Goal: Transaction & Acquisition: Purchase product/service

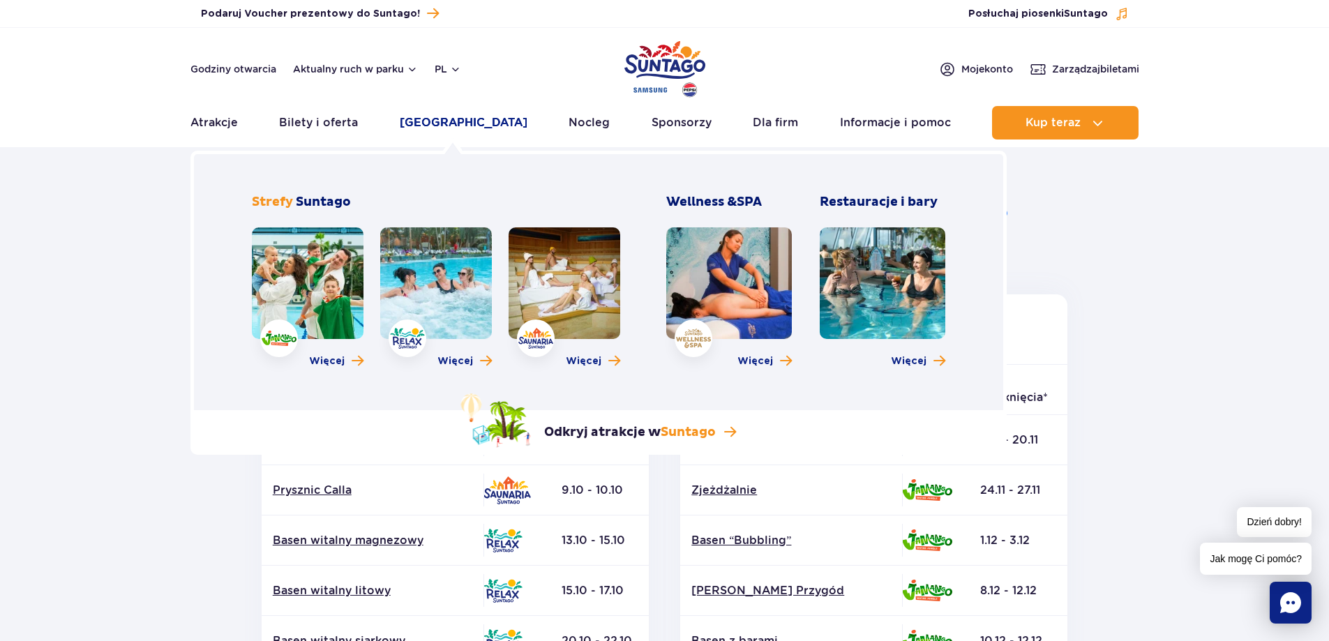
click at [464, 116] on link "[GEOGRAPHIC_DATA]" at bounding box center [464, 122] width 128 height 33
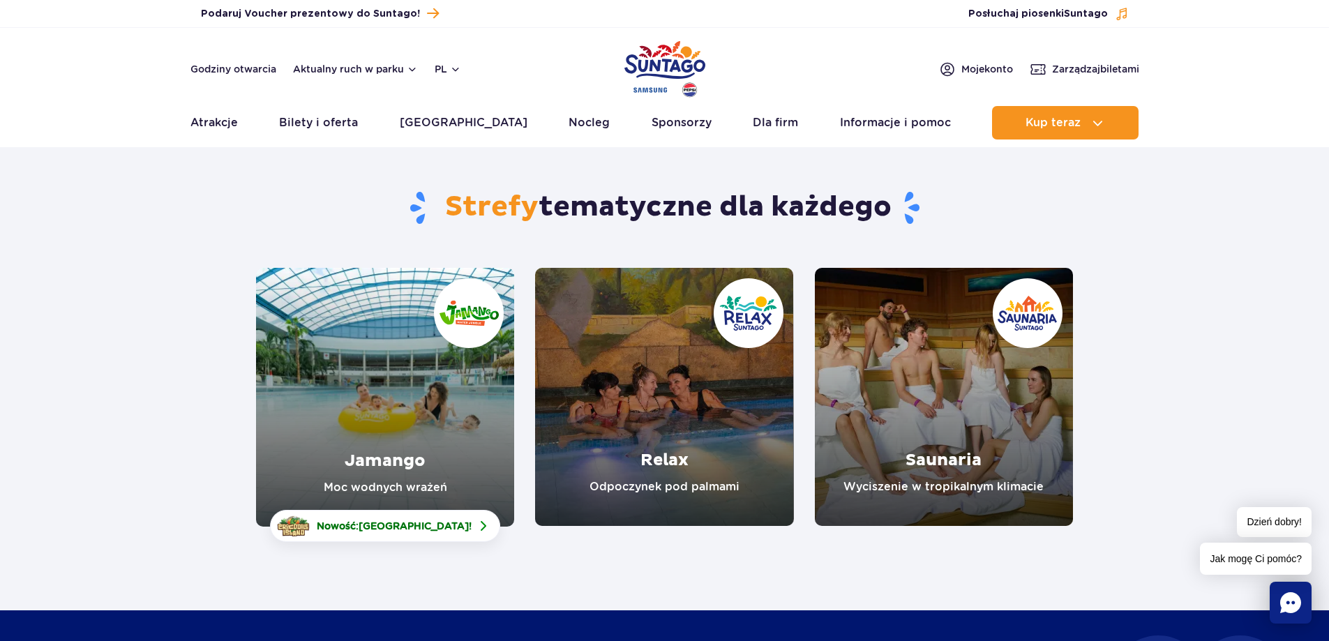
click at [405, 421] on link "Jamango" at bounding box center [385, 397] width 258 height 259
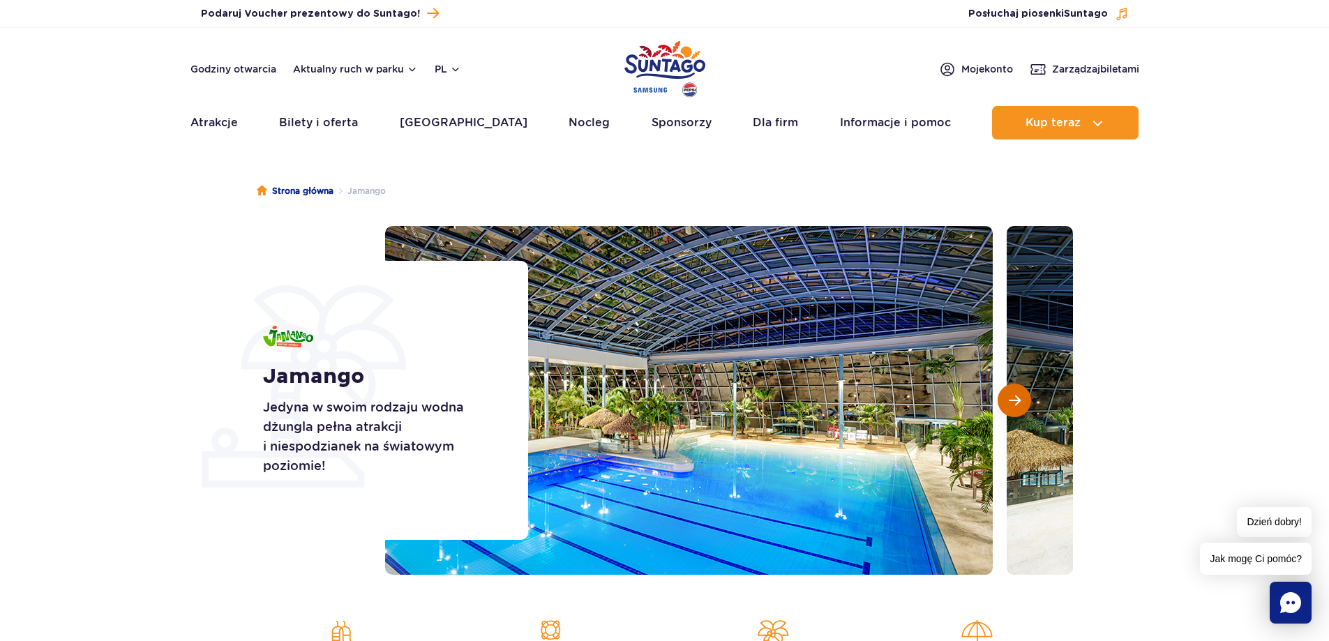
click at [1012, 394] on span "Następny slajd" at bounding box center [1015, 400] width 12 height 13
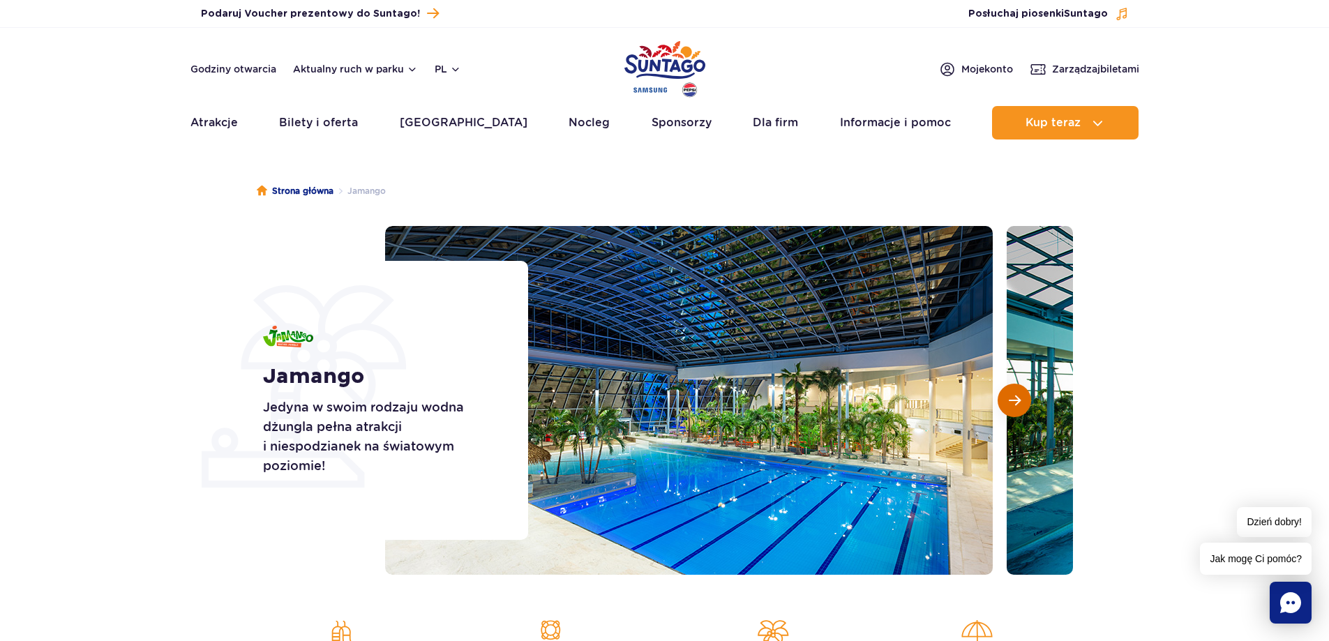
click at [1012, 394] on span "Następny slajd" at bounding box center [1015, 400] width 12 height 13
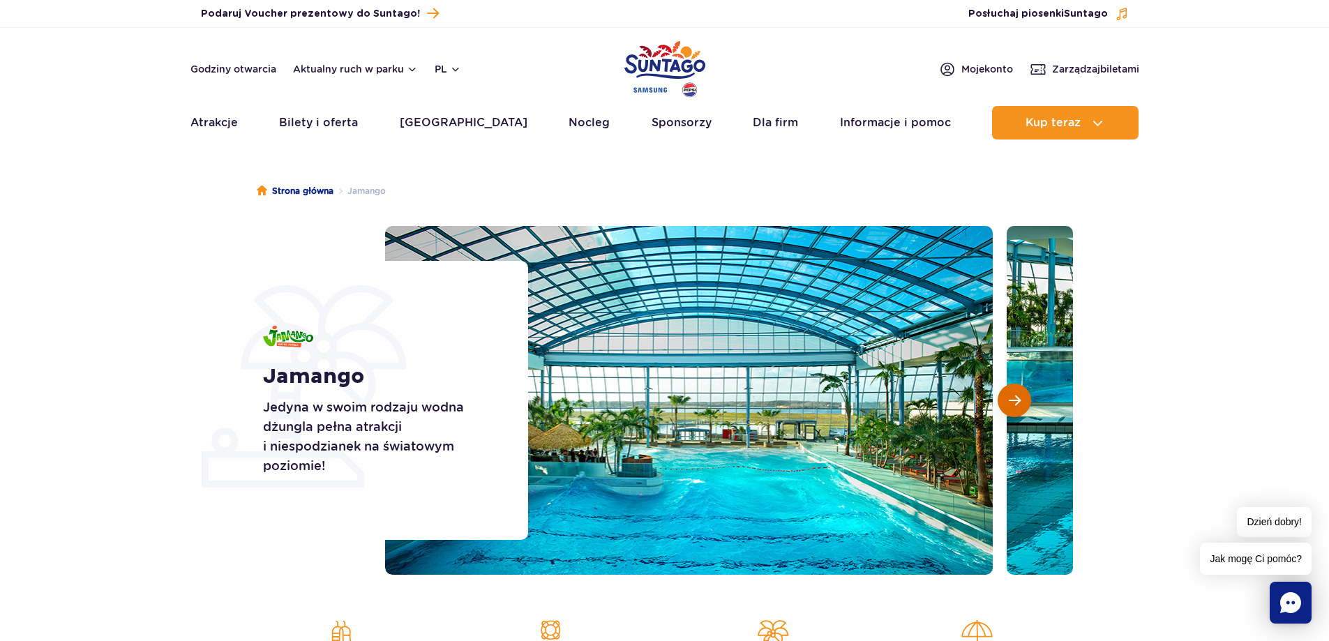
click at [1014, 395] on span "Następny slajd" at bounding box center [1015, 400] width 12 height 13
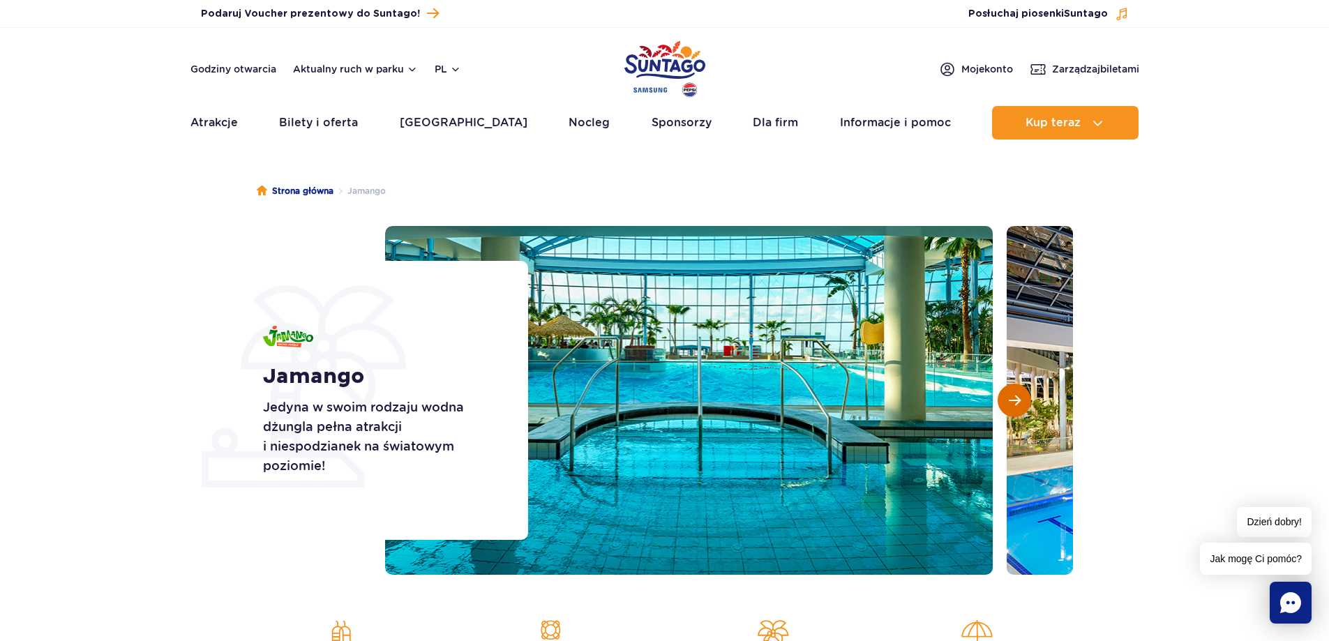
click at [1014, 395] on span "Następny slajd" at bounding box center [1015, 400] width 12 height 13
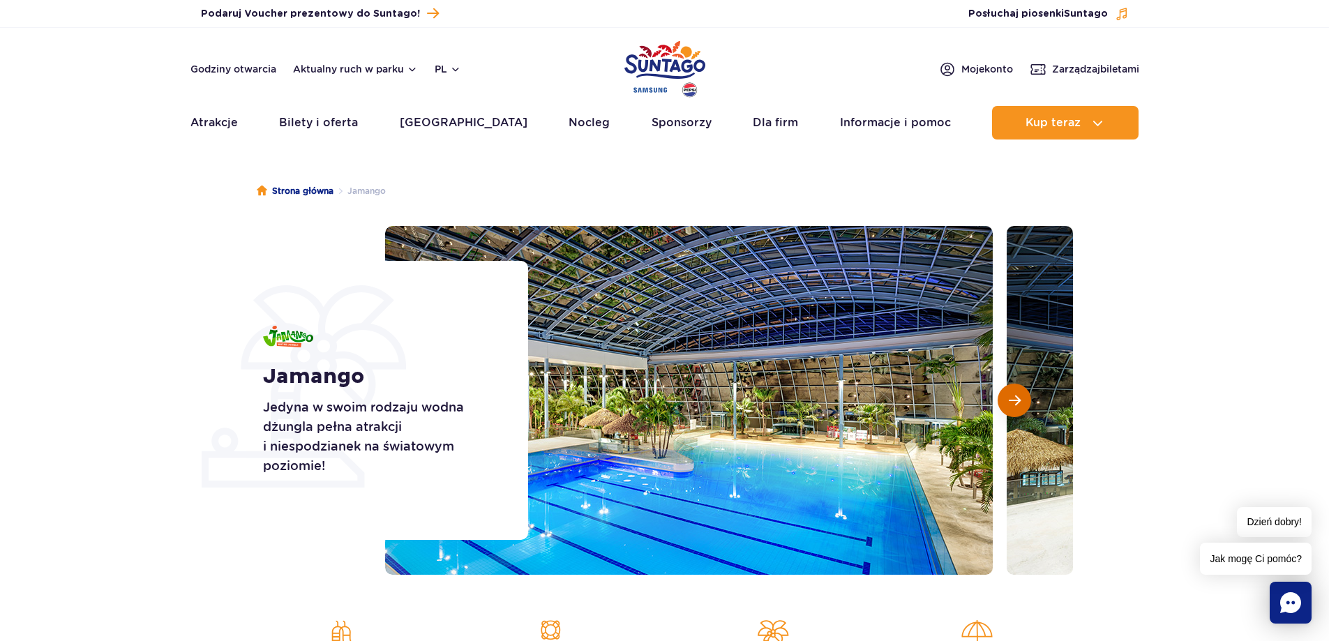
click at [1016, 396] on span "Następny slajd" at bounding box center [1015, 400] width 12 height 13
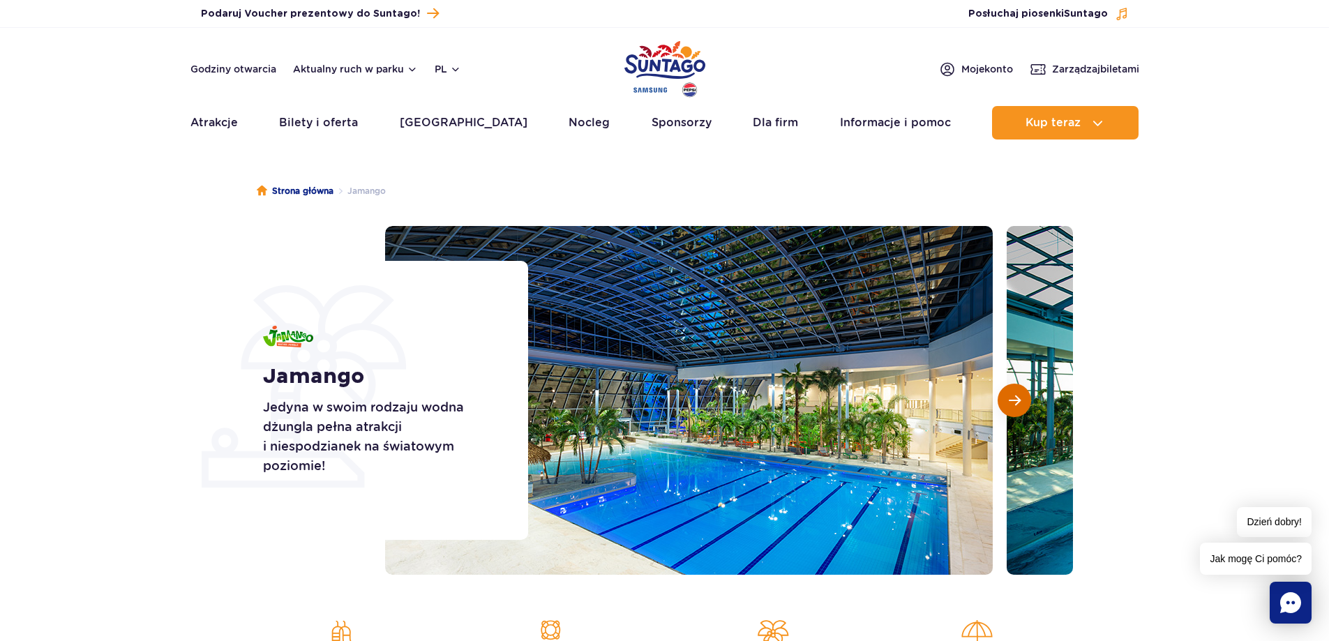
click at [1016, 396] on span "Następny slajd" at bounding box center [1015, 400] width 12 height 13
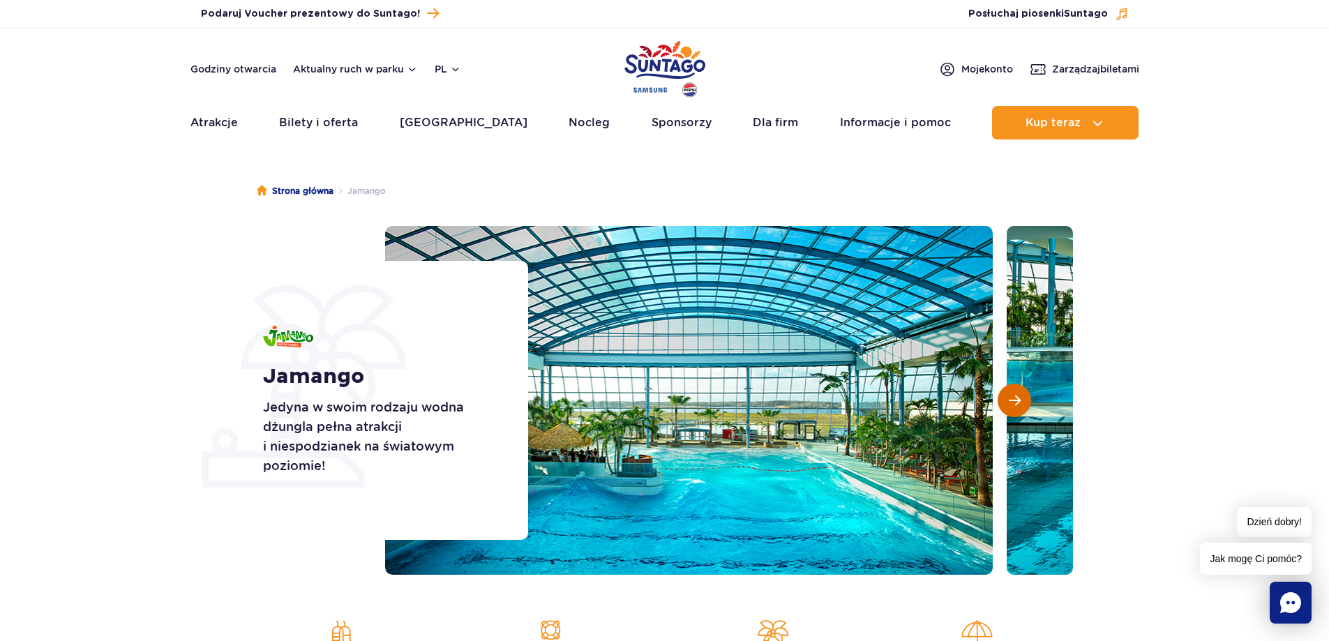
click at [1016, 396] on span "Następny slajd" at bounding box center [1015, 400] width 12 height 13
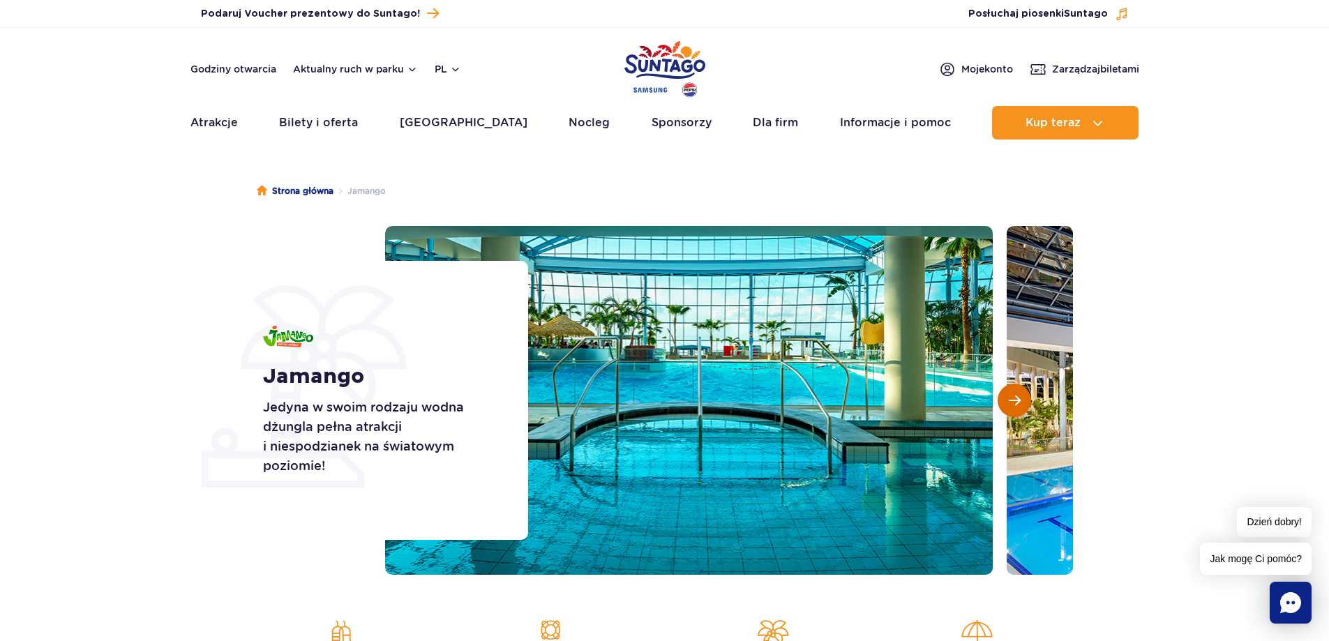
click at [1016, 396] on span "Następny slajd" at bounding box center [1015, 400] width 12 height 13
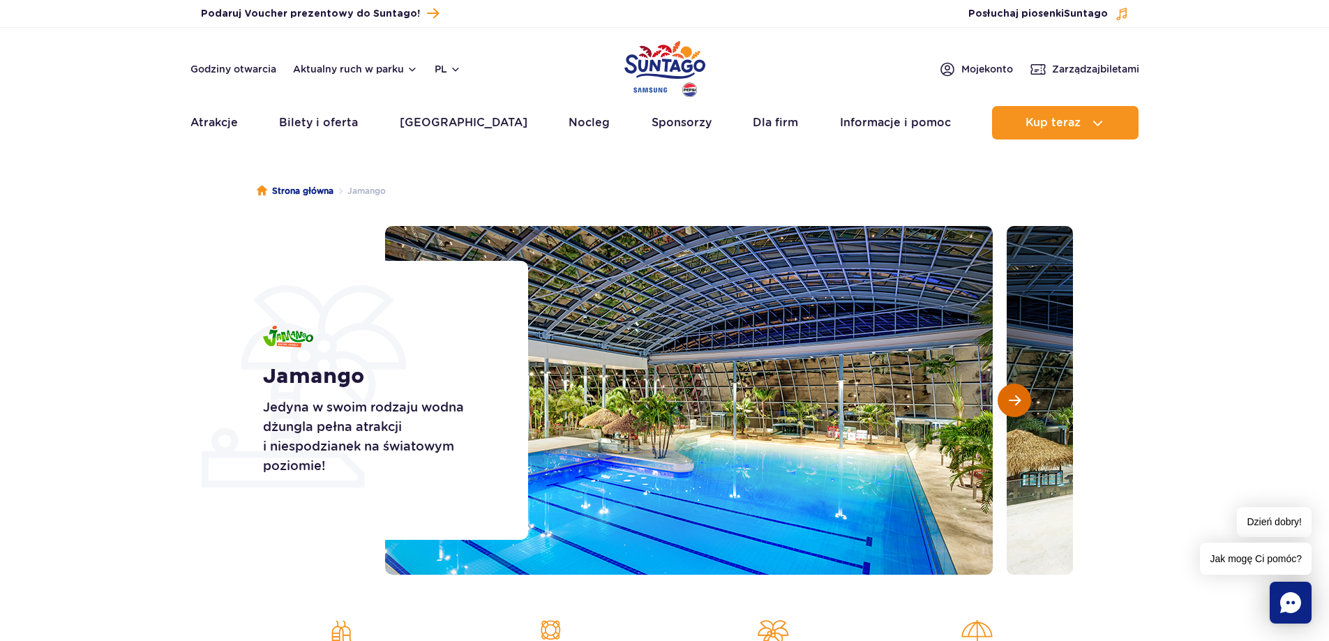
click at [1016, 396] on span "Następny slajd" at bounding box center [1015, 400] width 12 height 13
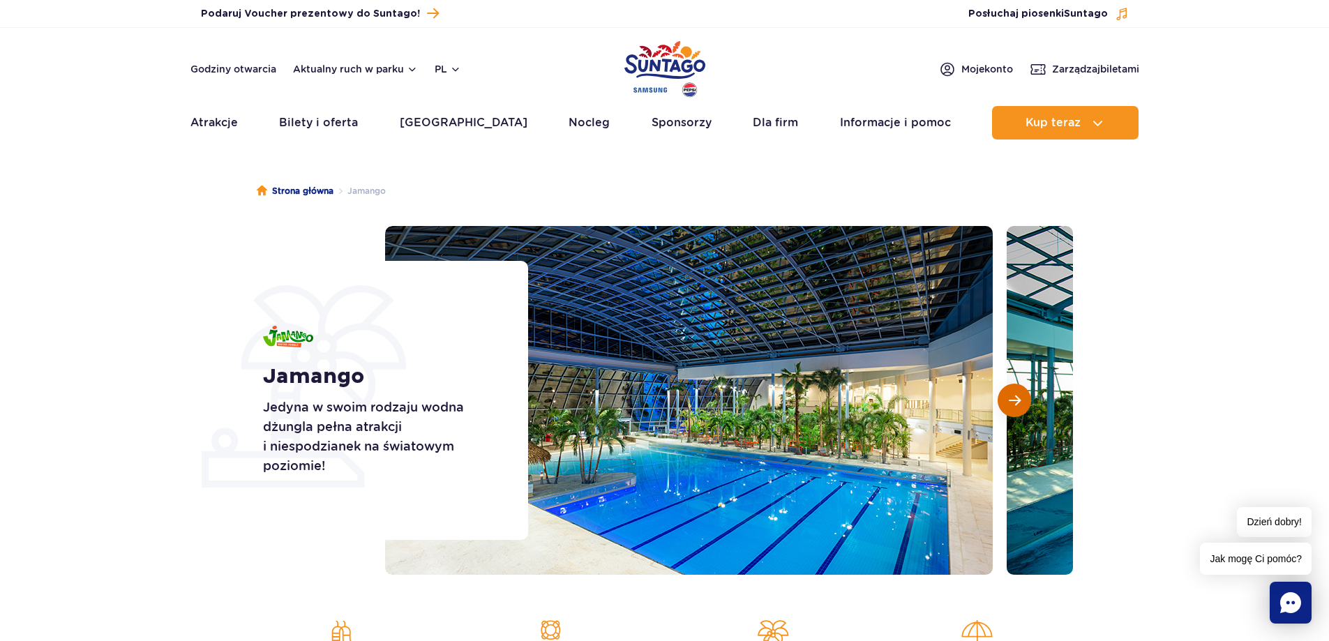
click at [1016, 396] on span "Następny slajd" at bounding box center [1015, 400] width 12 height 13
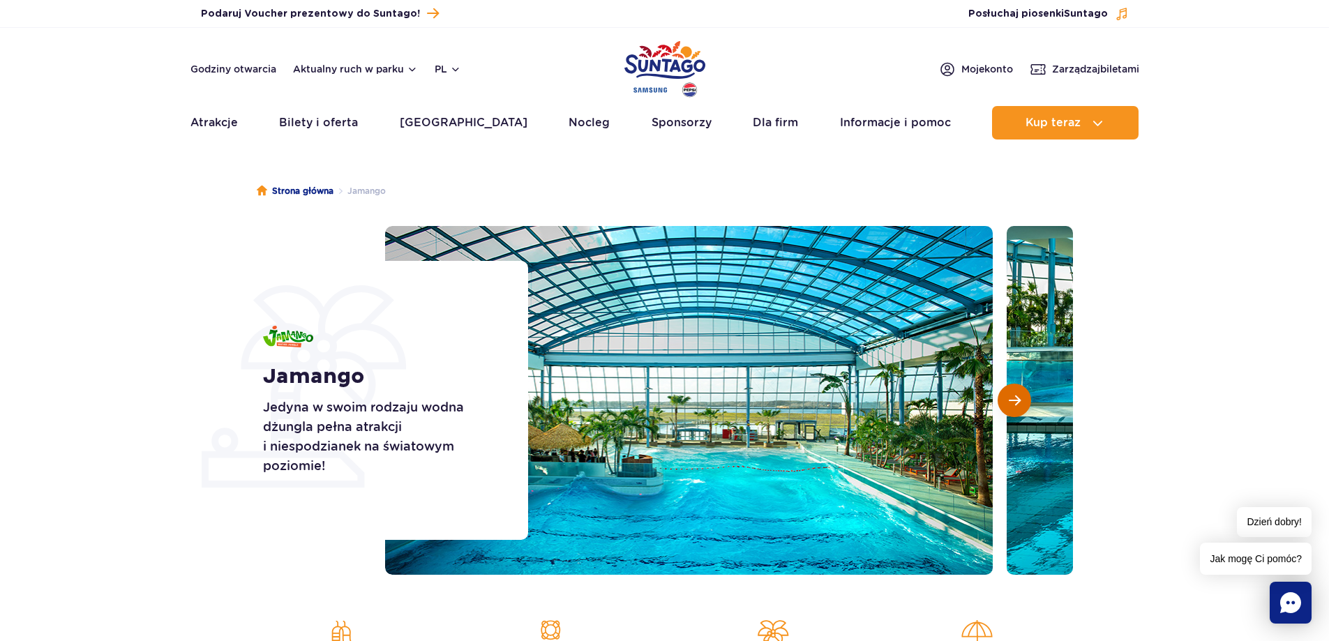
click at [1016, 396] on span "Następny slajd" at bounding box center [1015, 400] width 12 height 13
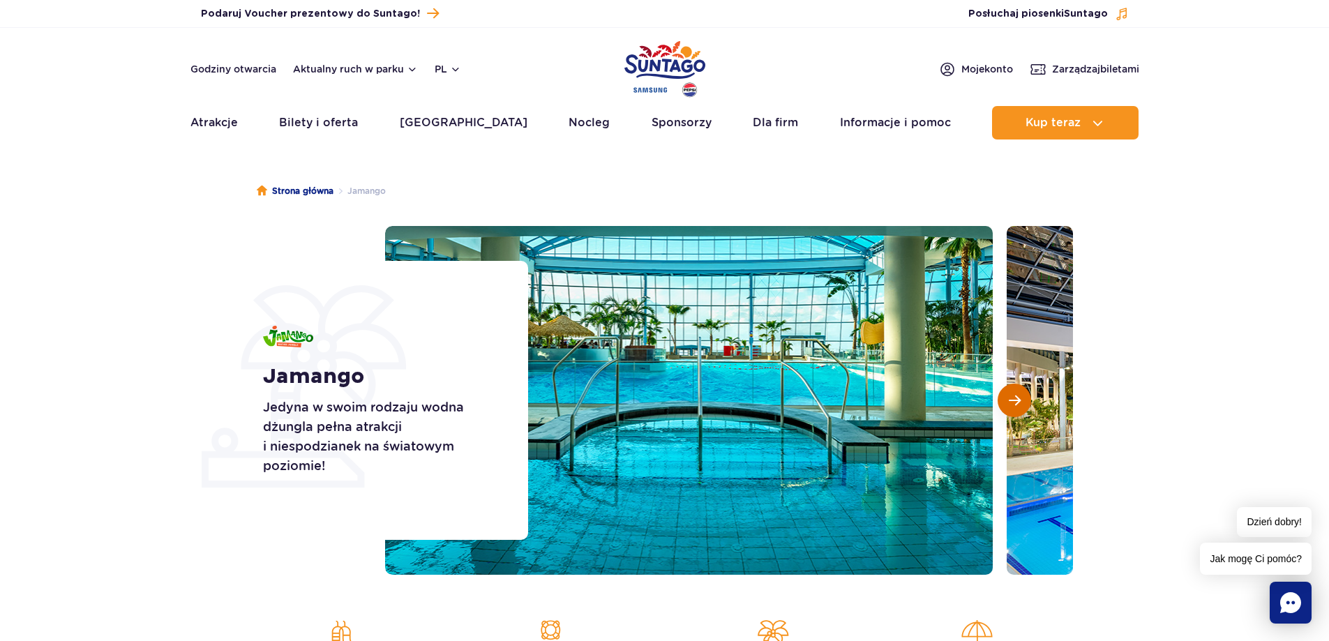
click at [1016, 396] on span "Następny slajd" at bounding box center [1015, 400] width 12 height 13
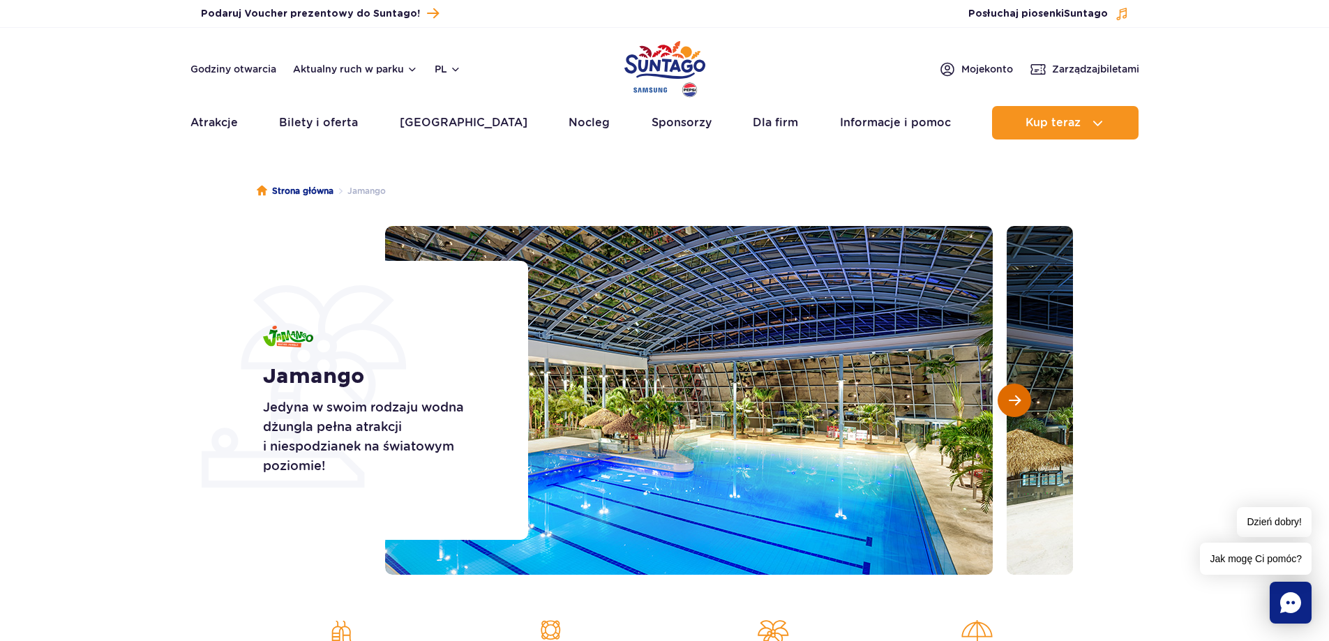
click at [1016, 396] on span "Następny slajd" at bounding box center [1015, 400] width 12 height 13
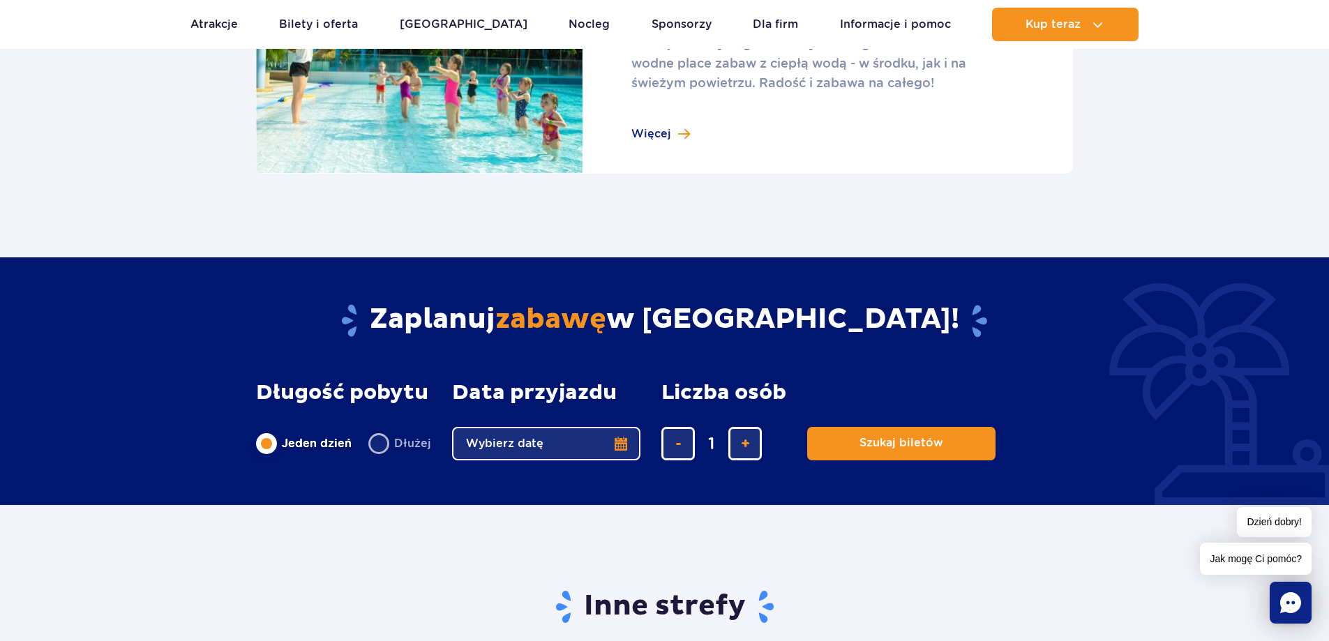
scroll to position [2163, 0]
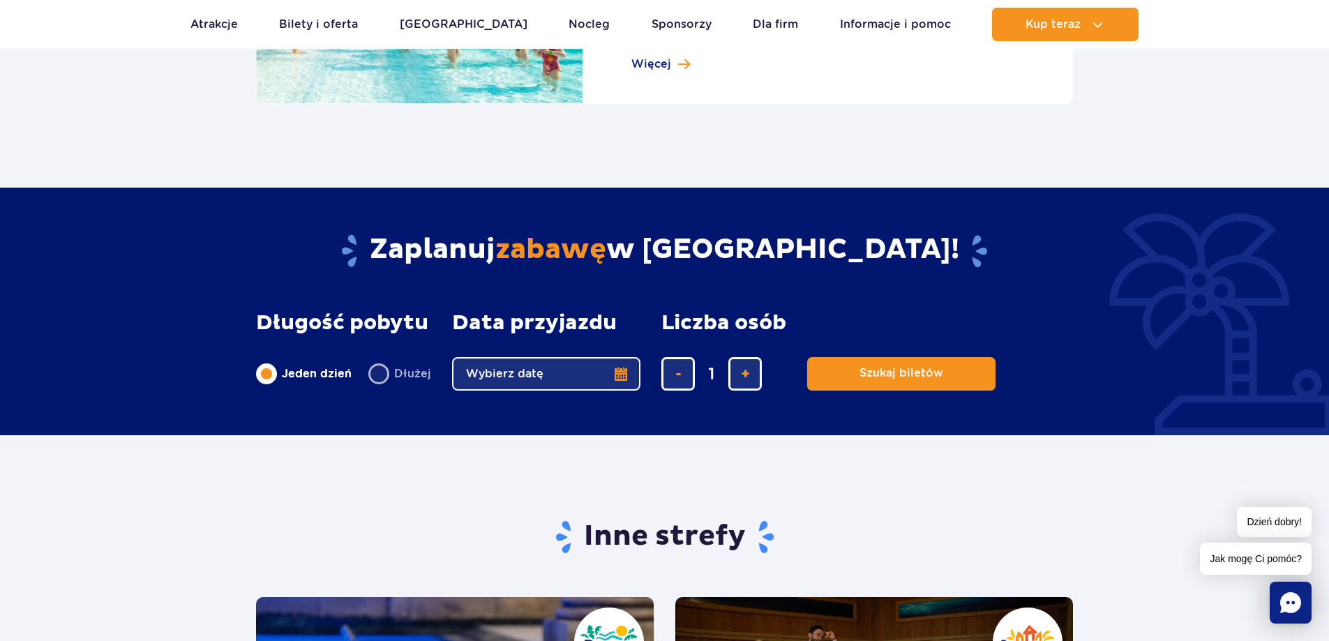
click at [564, 370] on button "Wybierz datę" at bounding box center [546, 373] width 188 height 33
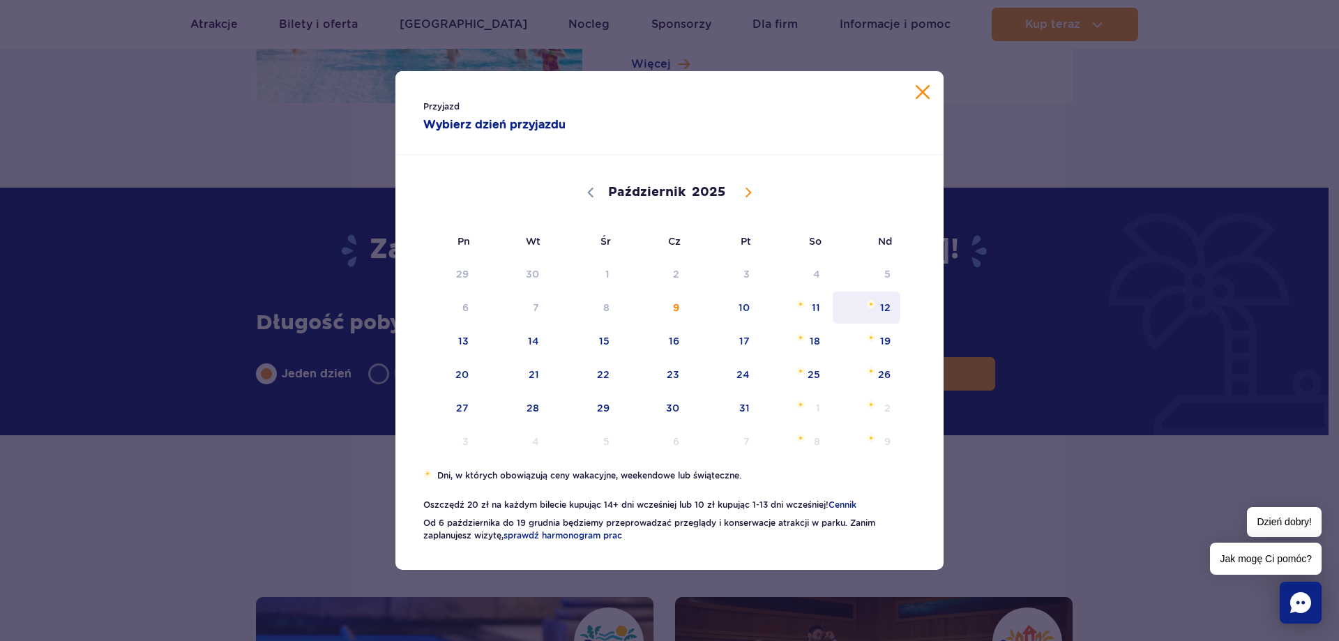
click at [878, 310] on span "12" at bounding box center [867, 308] width 70 height 32
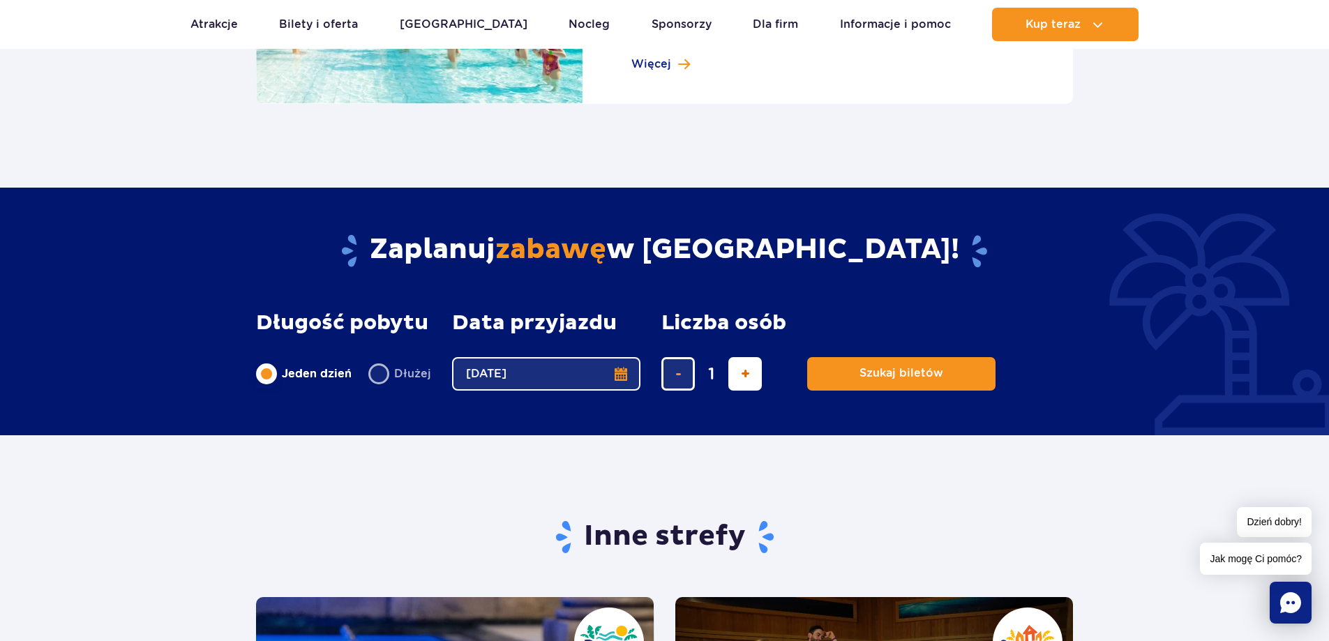
click at [744, 374] on span "dodaj bilet" at bounding box center [745, 374] width 9 height 0
type input "2"
click at [903, 376] on span "Szukaj biletów" at bounding box center [896, 373] width 84 height 13
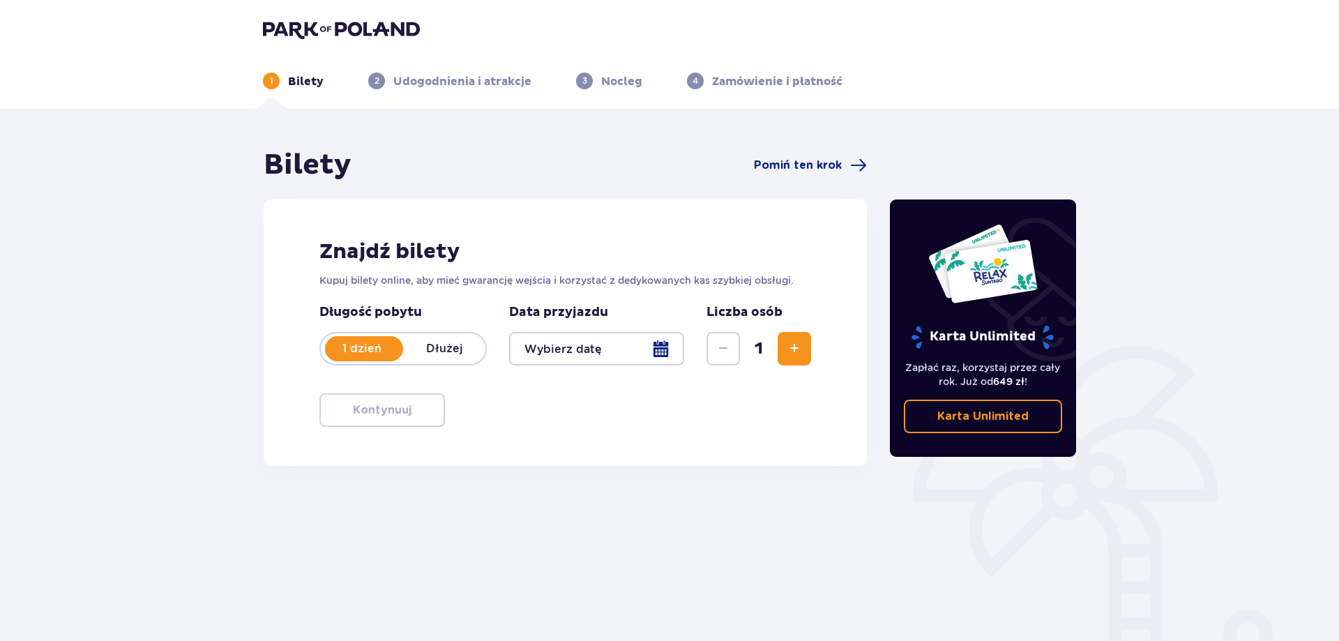
type input "[DATE]"
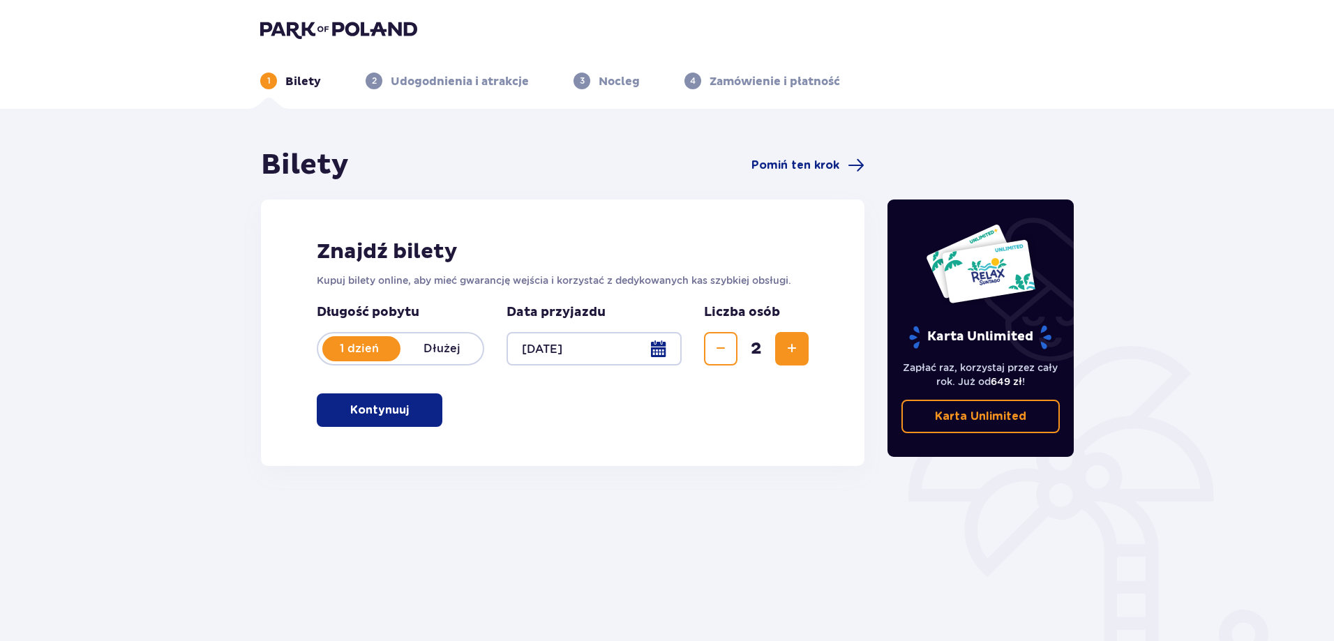
click at [374, 399] on button "Kontynuuj" at bounding box center [380, 409] width 126 height 33
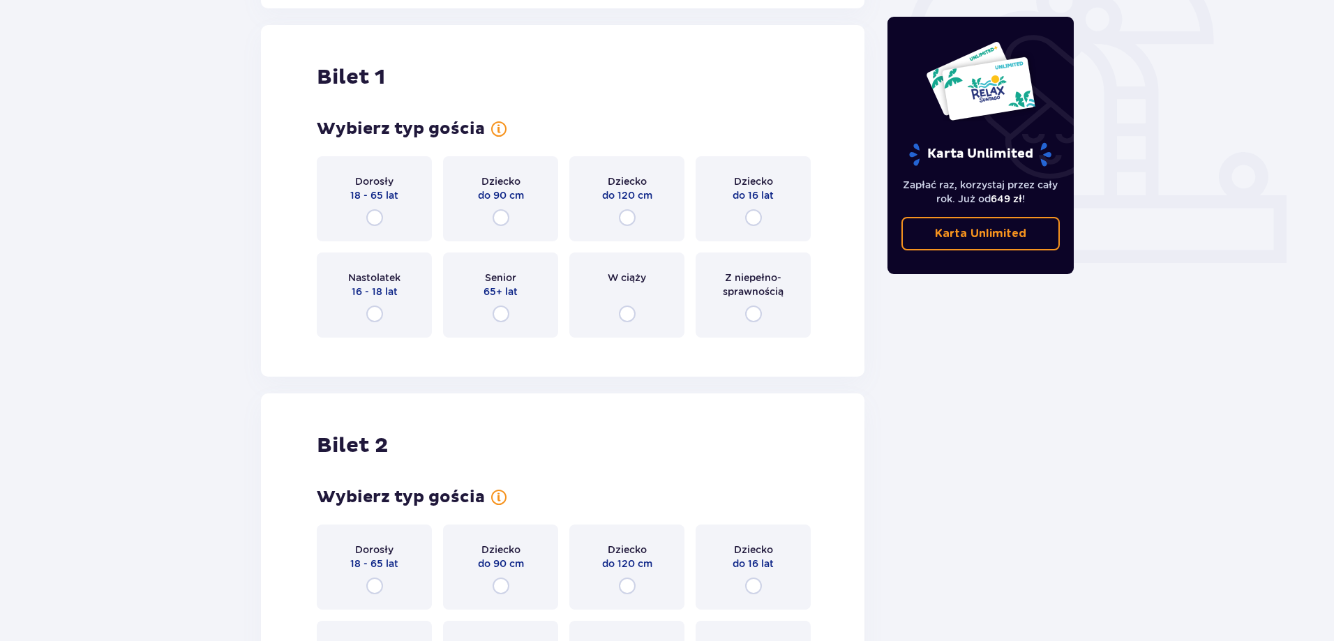
scroll to position [466, 0]
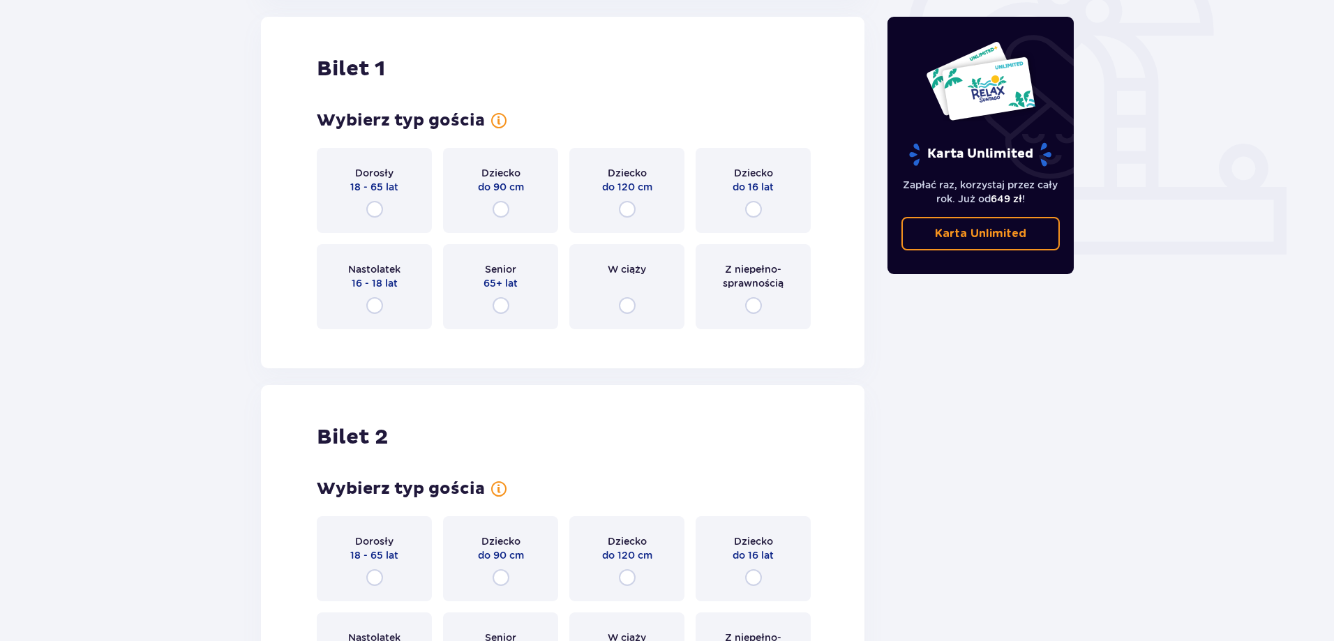
click at [372, 303] on input "radio" at bounding box center [374, 305] width 17 height 17
radio input "true"
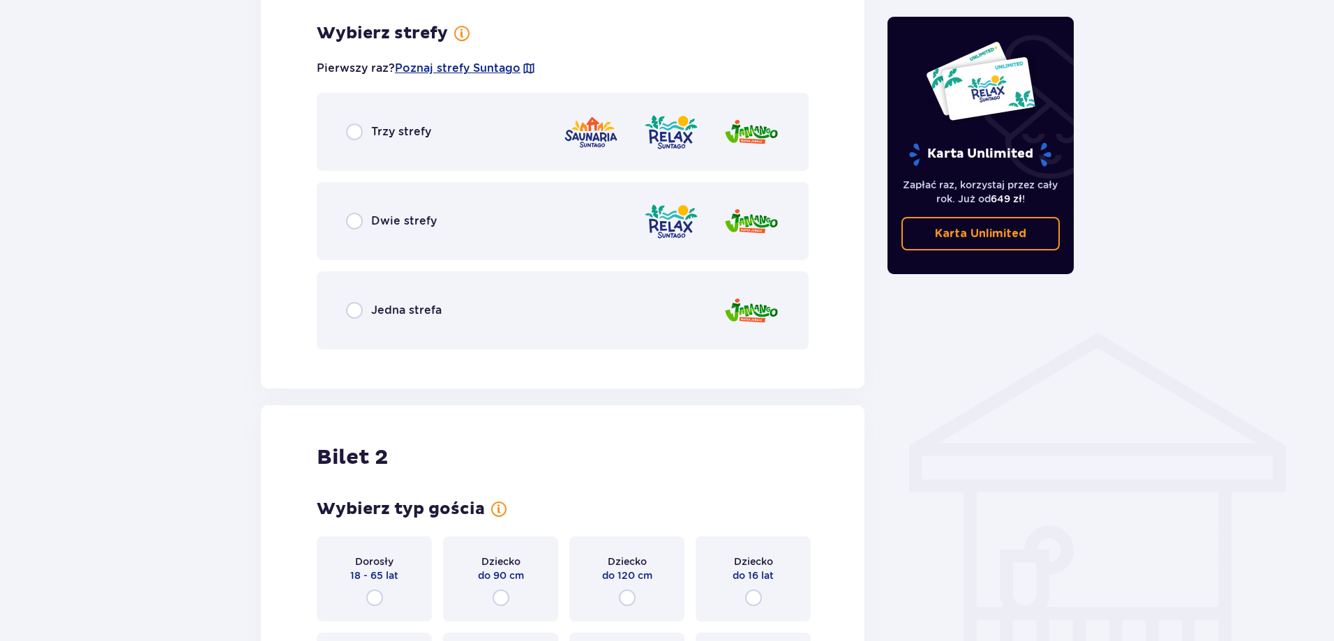
scroll to position [806, 0]
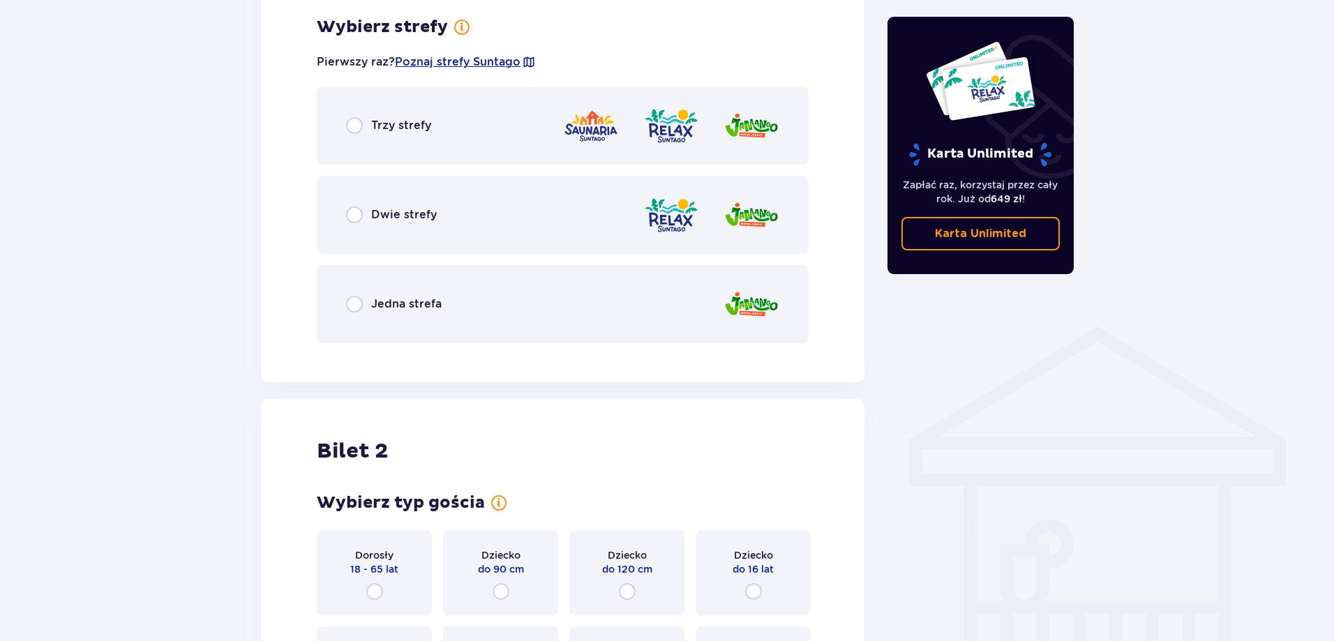
click at [358, 213] on input "radio" at bounding box center [354, 215] width 17 height 17
radio input "true"
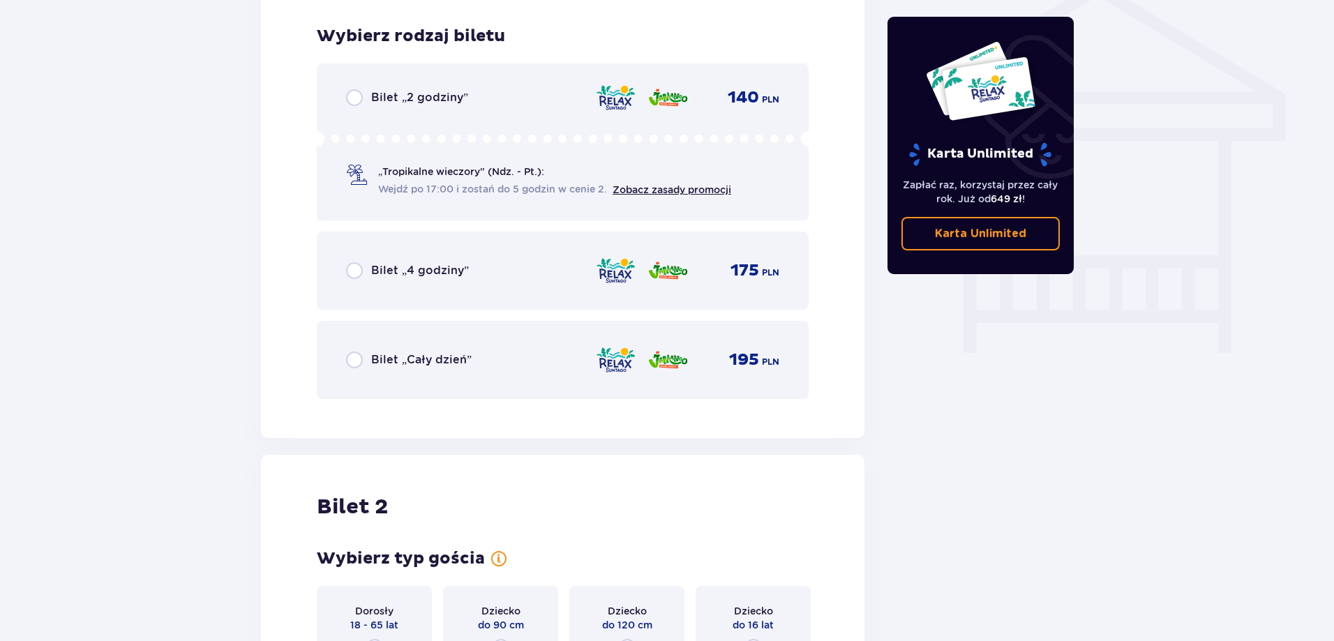
scroll to position [1161, 0]
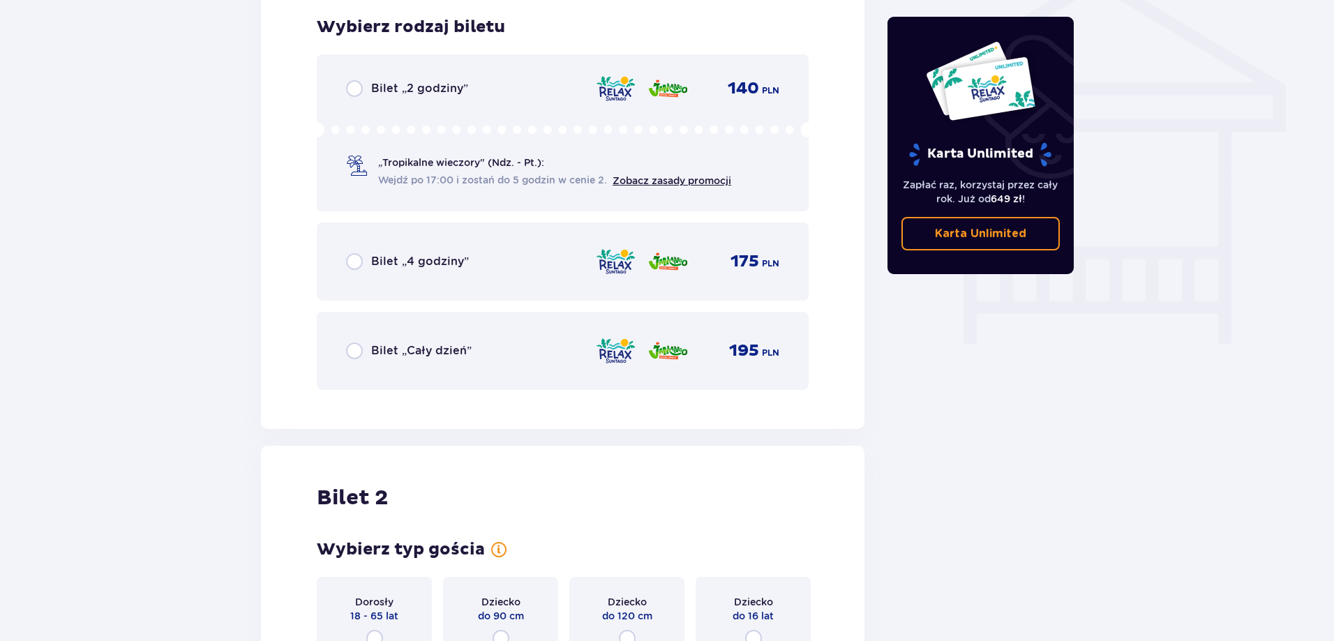
click at [351, 262] on input "radio" at bounding box center [354, 261] width 17 height 17
radio input "true"
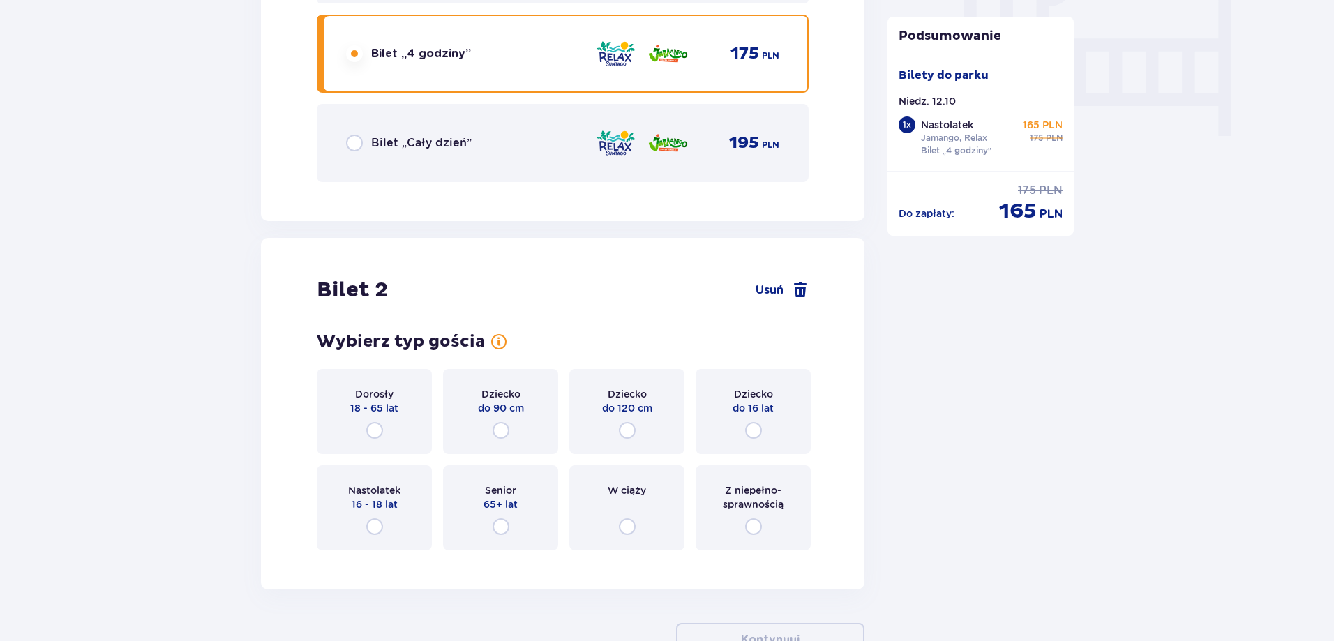
scroll to position [1328, 0]
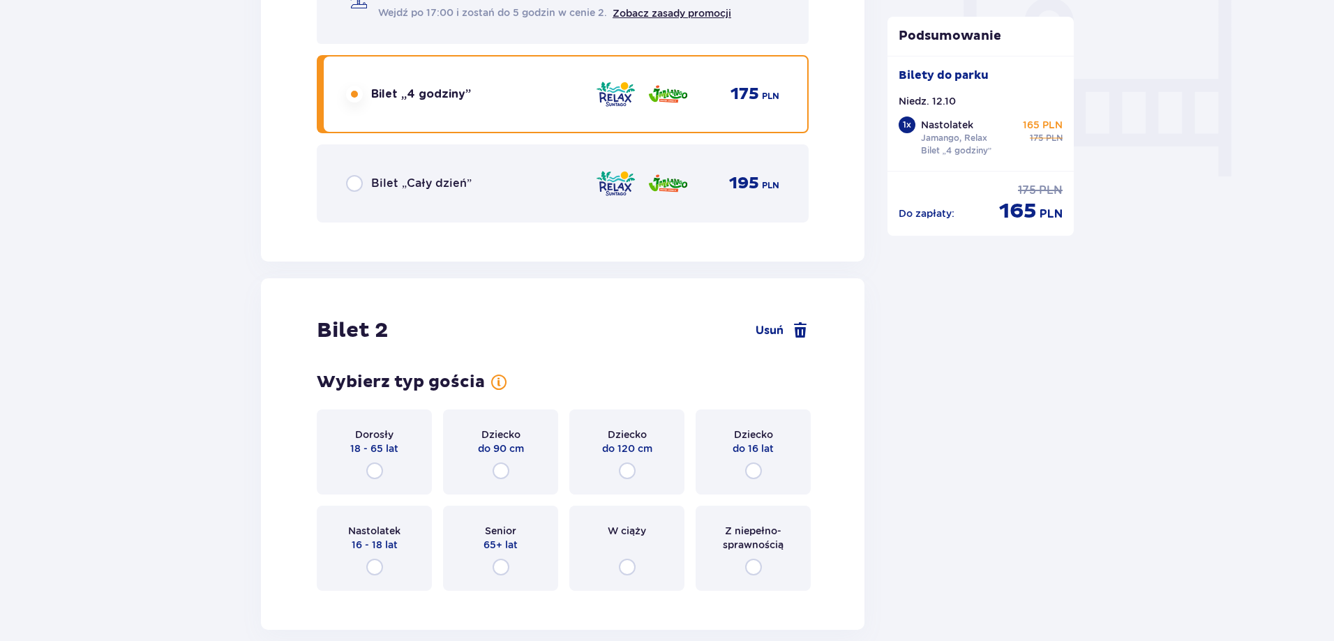
click at [356, 181] on input "radio" at bounding box center [354, 183] width 17 height 17
radio input "true"
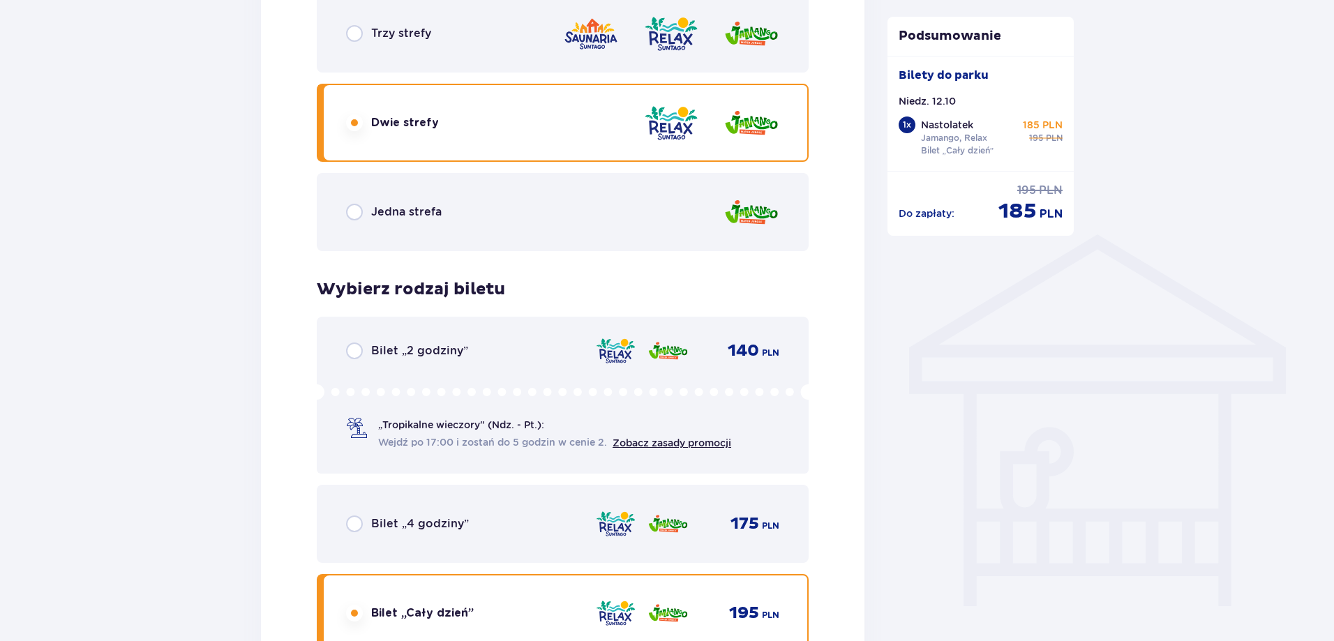
scroll to position [840, 0]
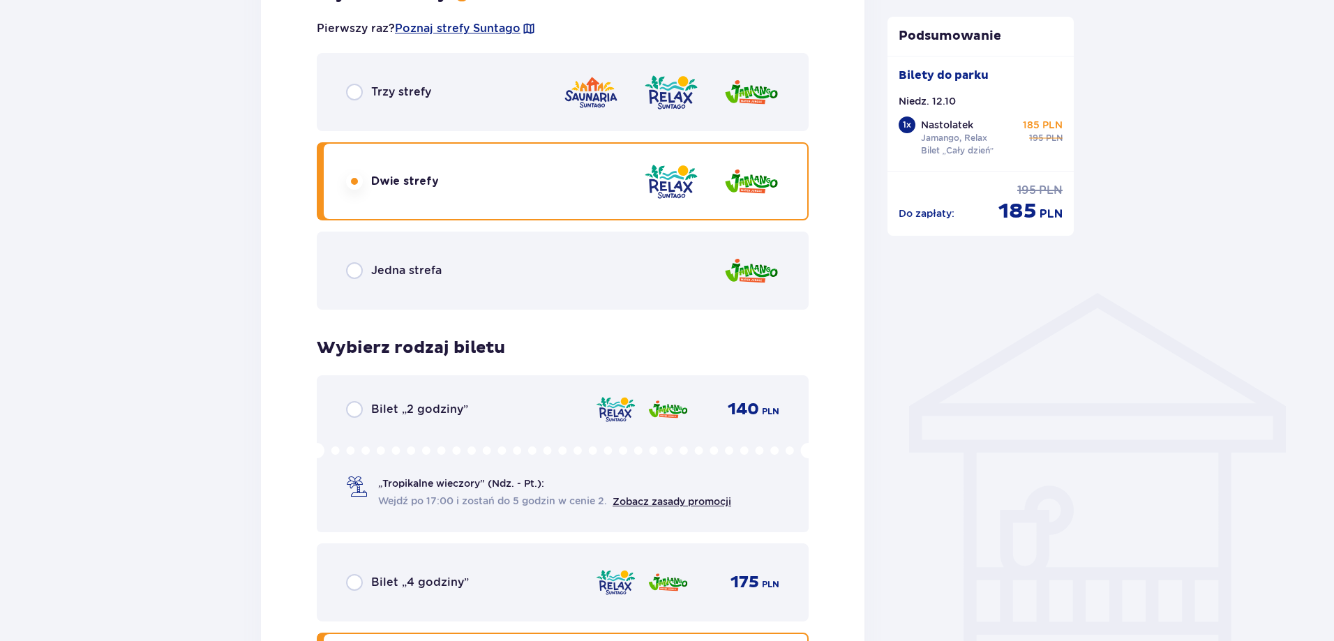
click at [406, 262] on div "Jedna strefa" at bounding box center [394, 270] width 96 height 17
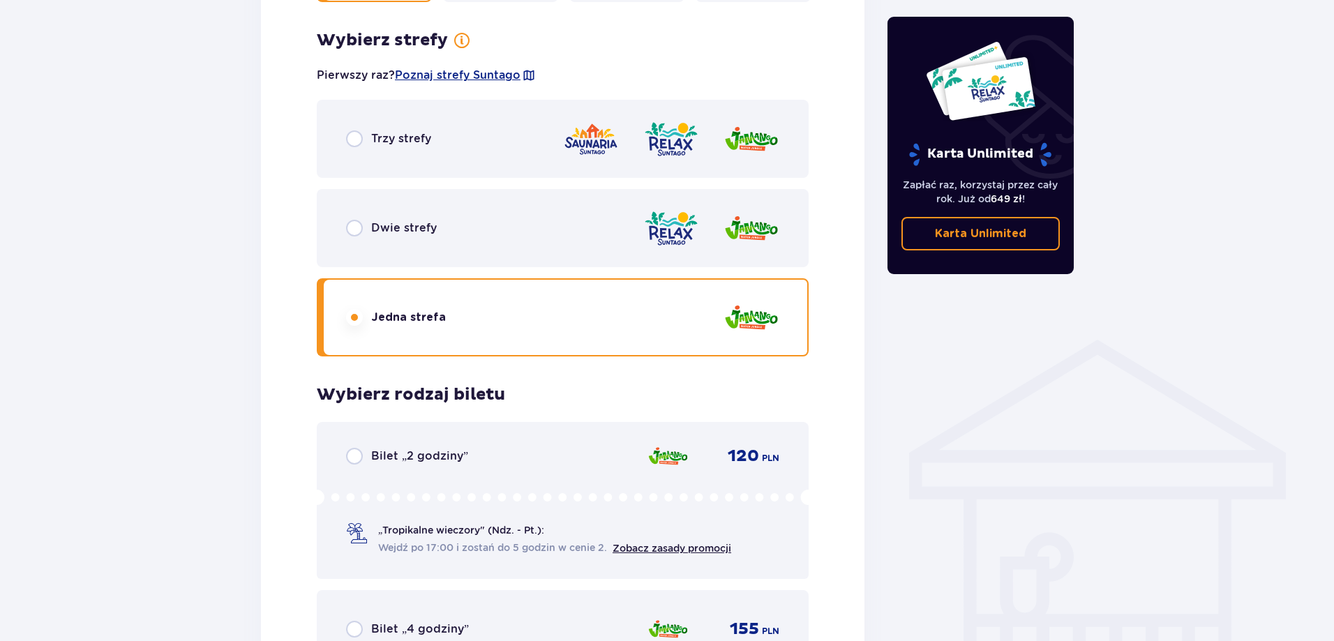
scroll to position [742, 0]
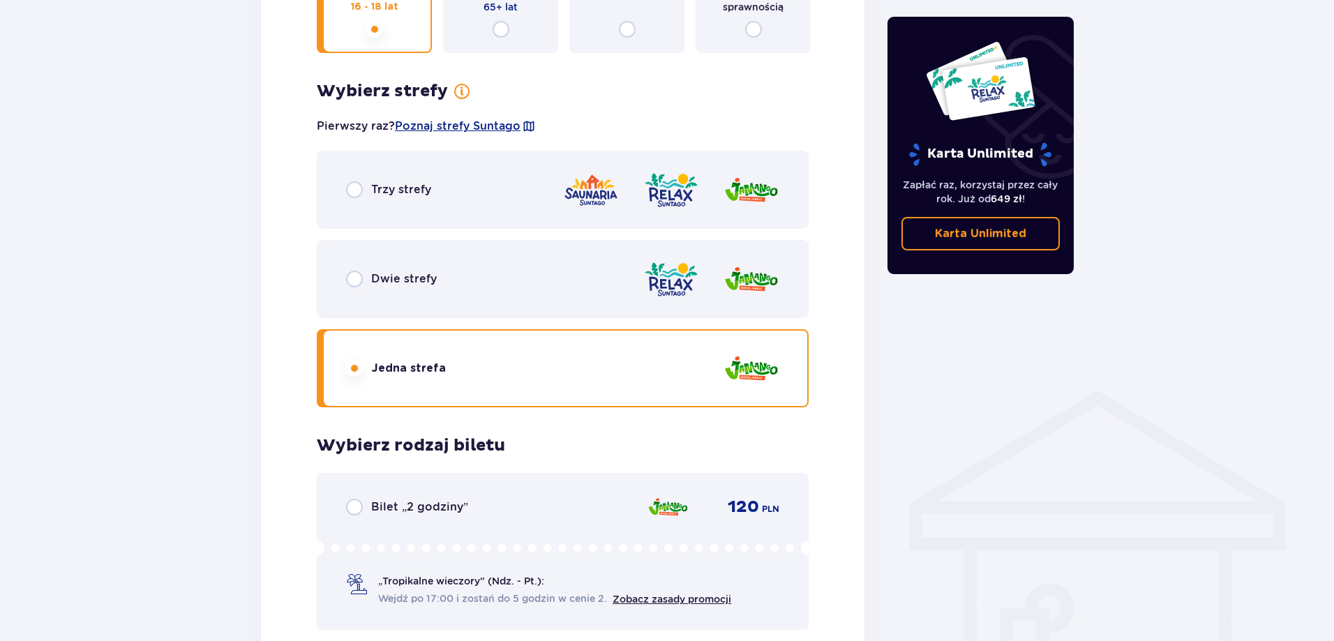
click at [447, 195] on div "Trzy strefy" at bounding box center [563, 190] width 492 height 78
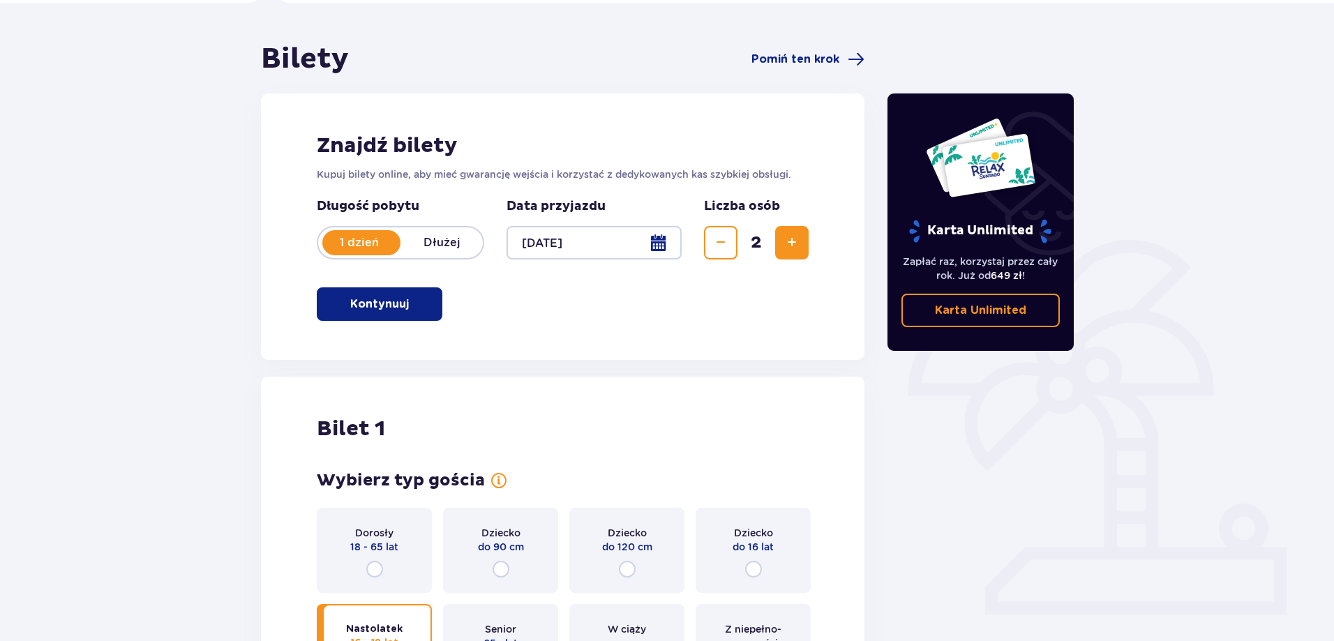
scroll to position [0, 0]
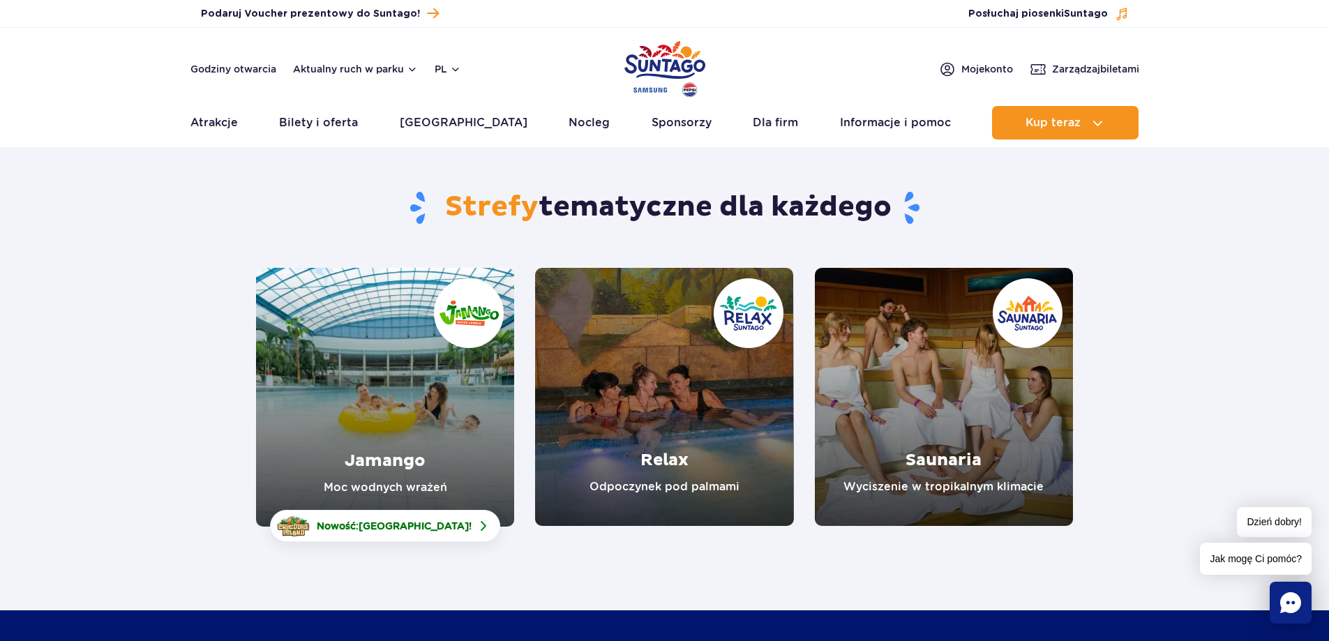
click at [658, 403] on link "Relax" at bounding box center [664, 397] width 258 height 258
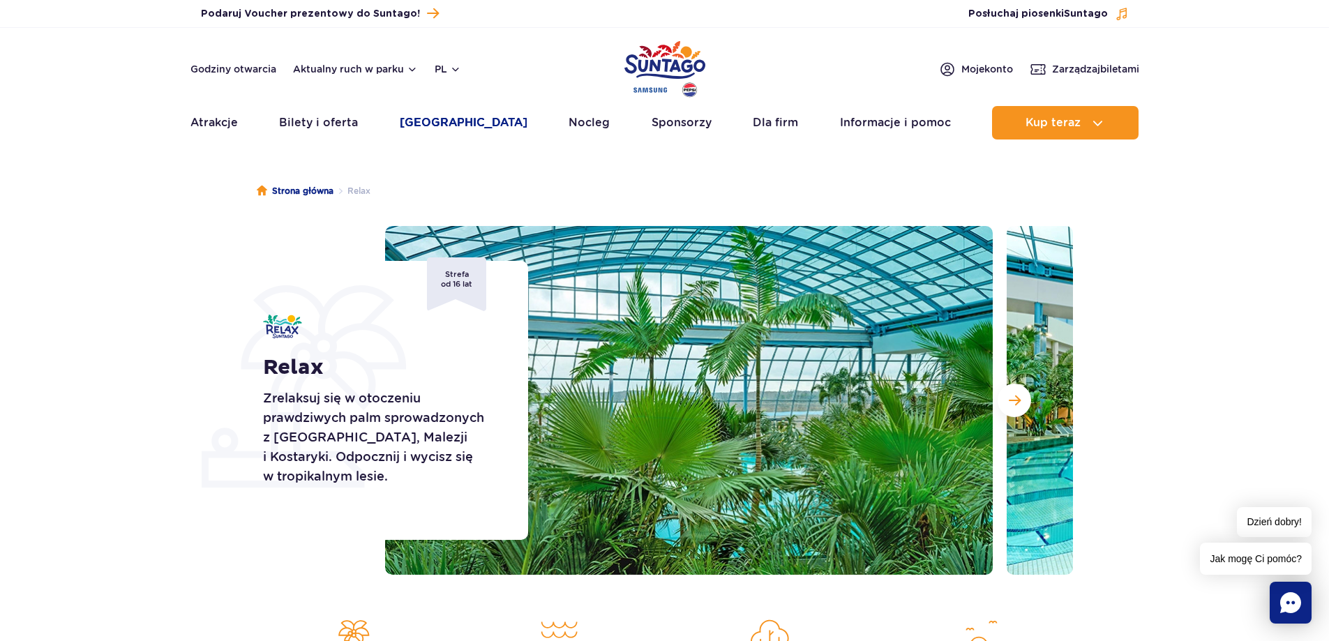
click at [433, 117] on link "[GEOGRAPHIC_DATA]" at bounding box center [464, 122] width 128 height 33
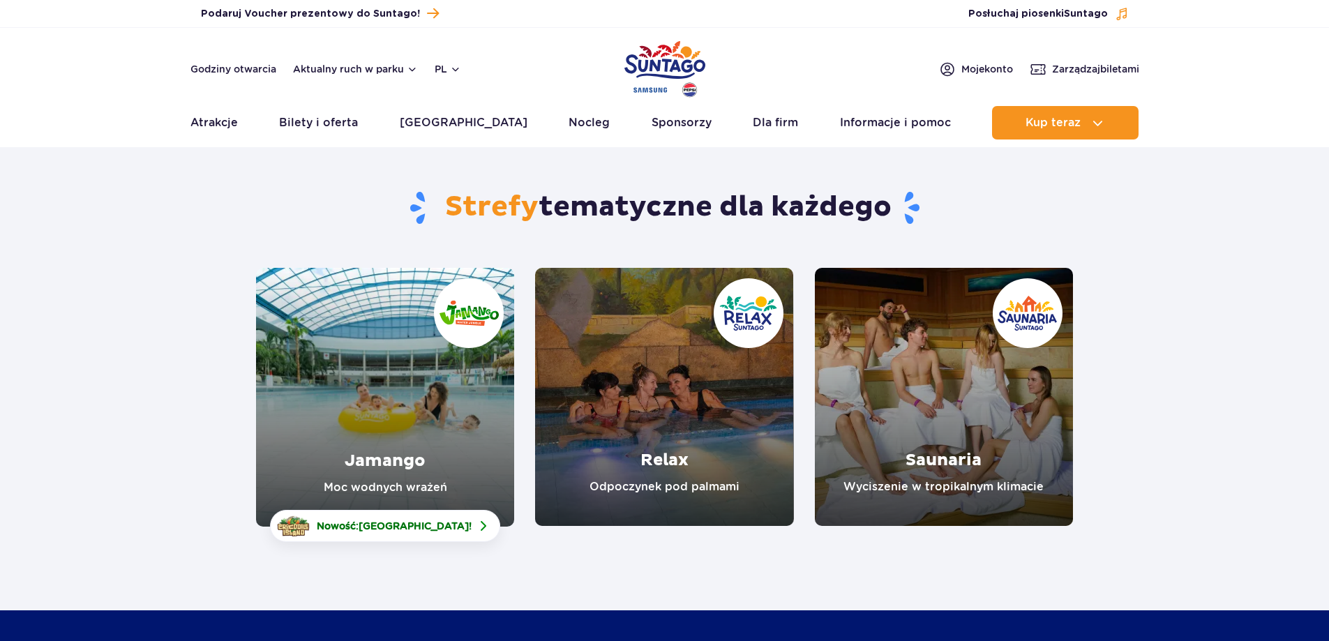
click at [955, 386] on link "Saunaria" at bounding box center [944, 397] width 258 height 258
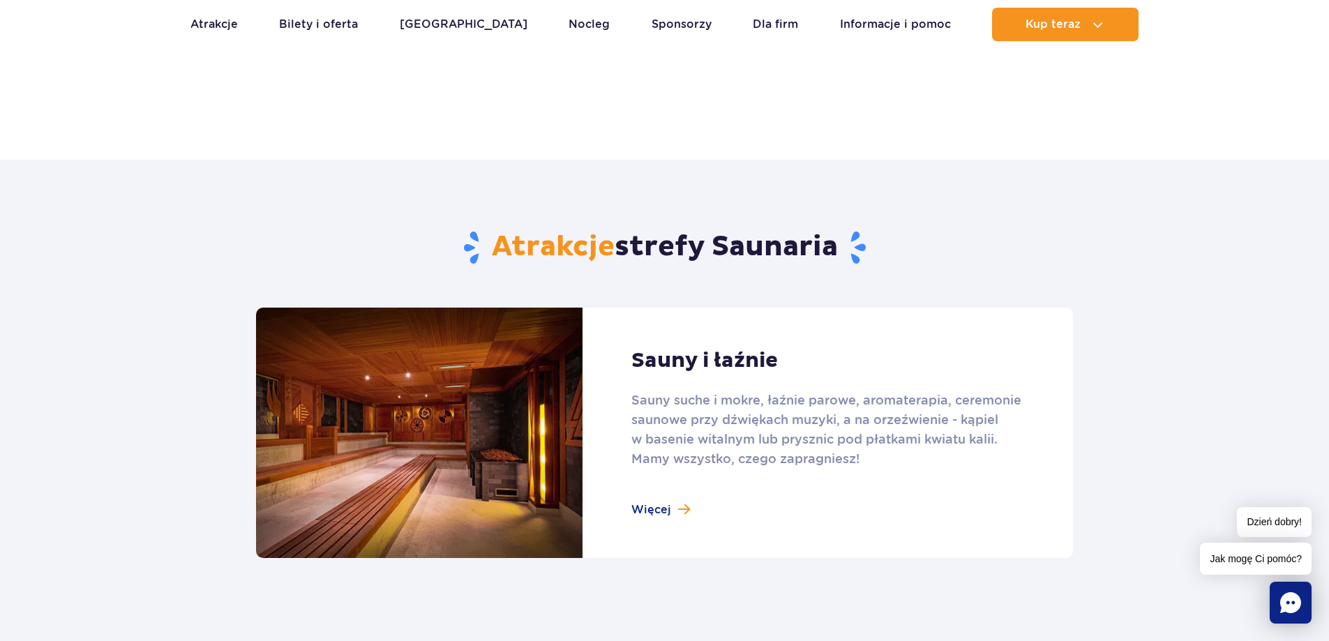
scroll to position [698, 0]
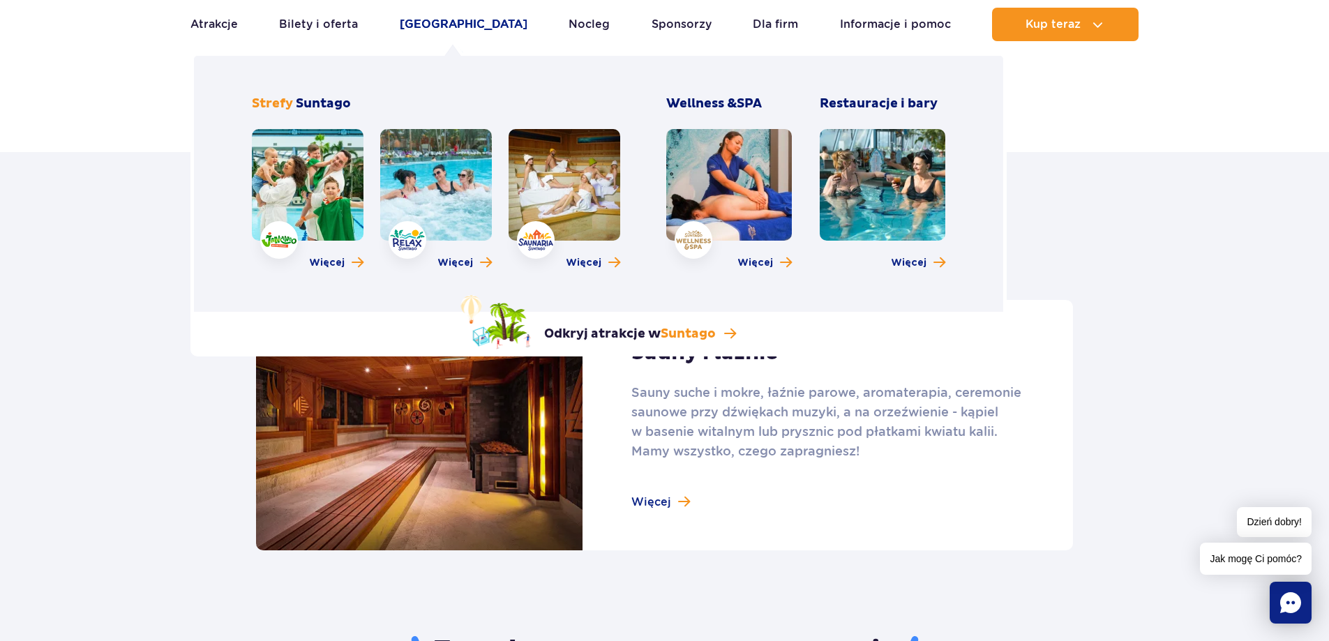
click at [452, 25] on link "[GEOGRAPHIC_DATA]" at bounding box center [464, 24] width 128 height 33
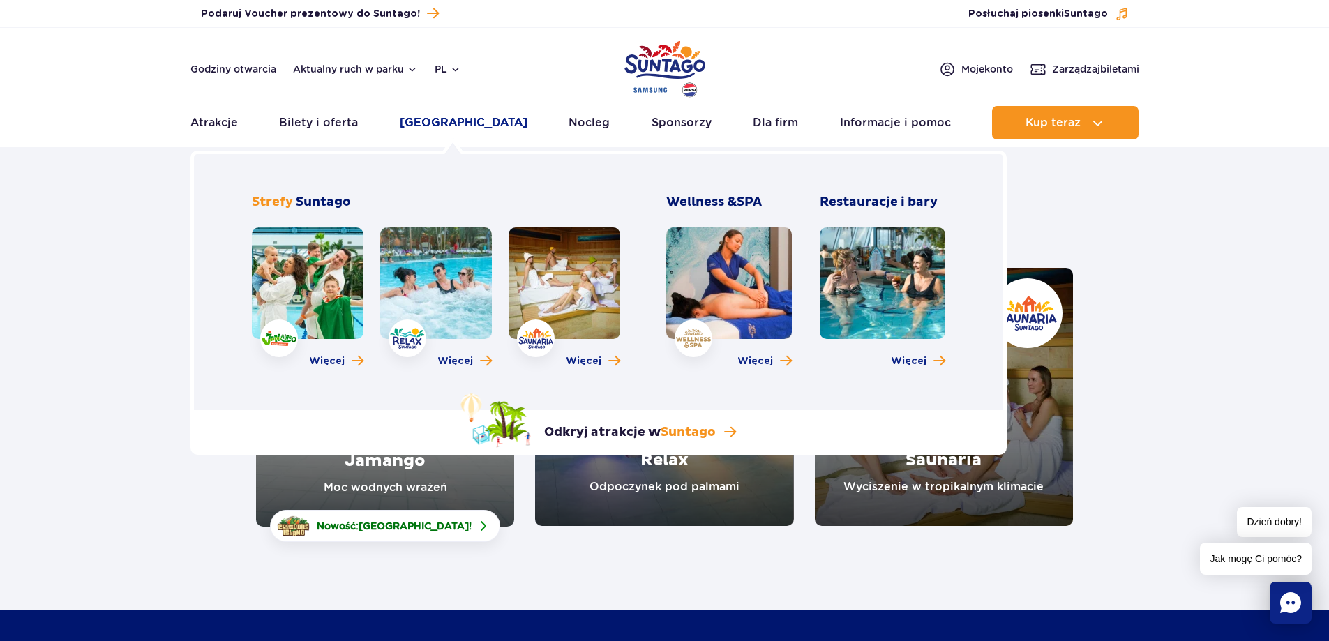
click at [451, 122] on link "[GEOGRAPHIC_DATA]" at bounding box center [464, 122] width 128 height 33
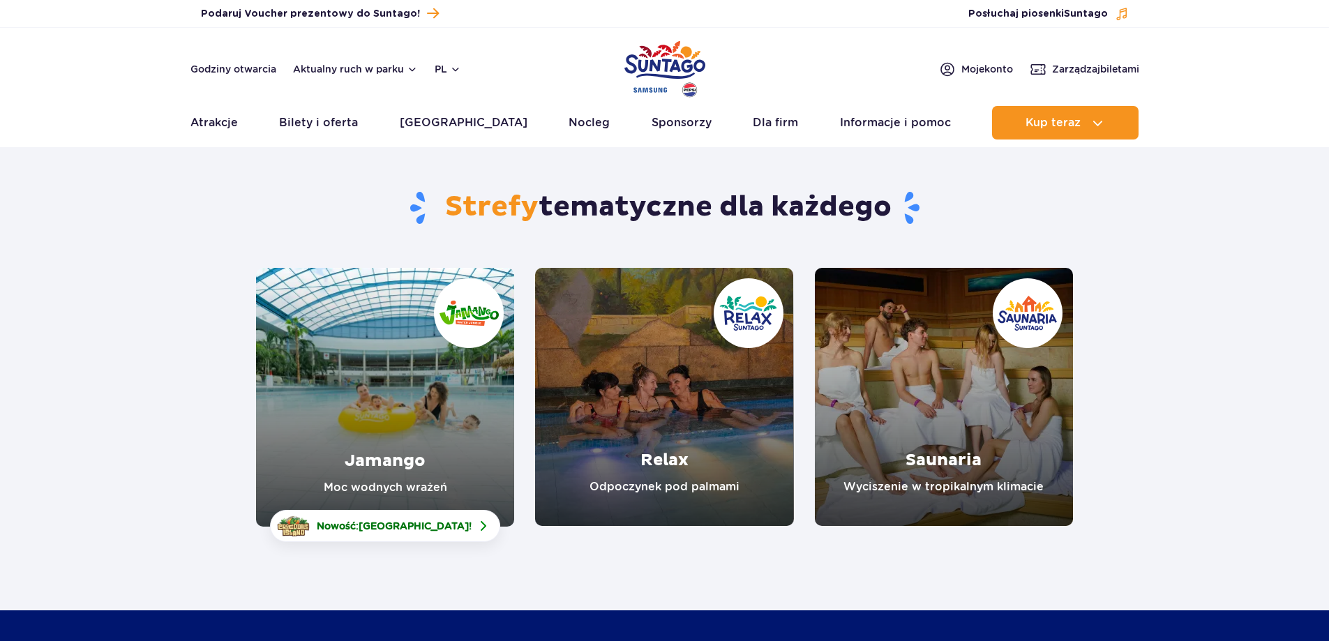
click at [407, 412] on link "Jamango" at bounding box center [385, 397] width 258 height 259
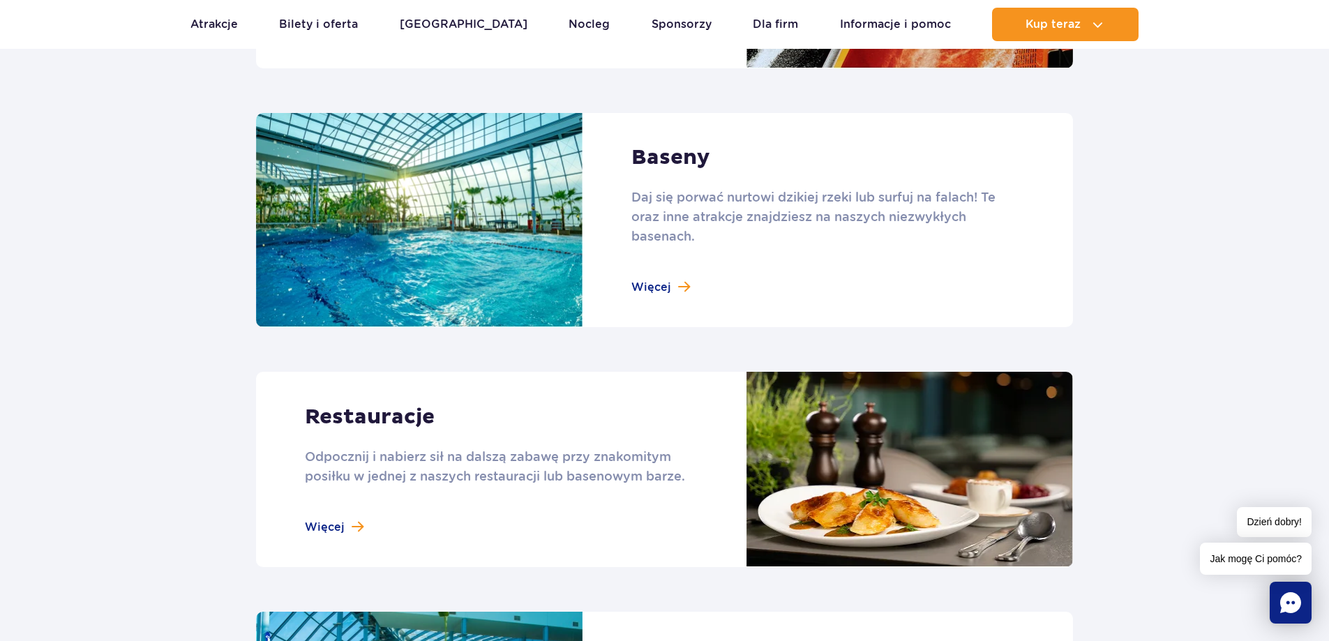
scroll to position [1465, 0]
